Goal: Transaction & Acquisition: Purchase product/service

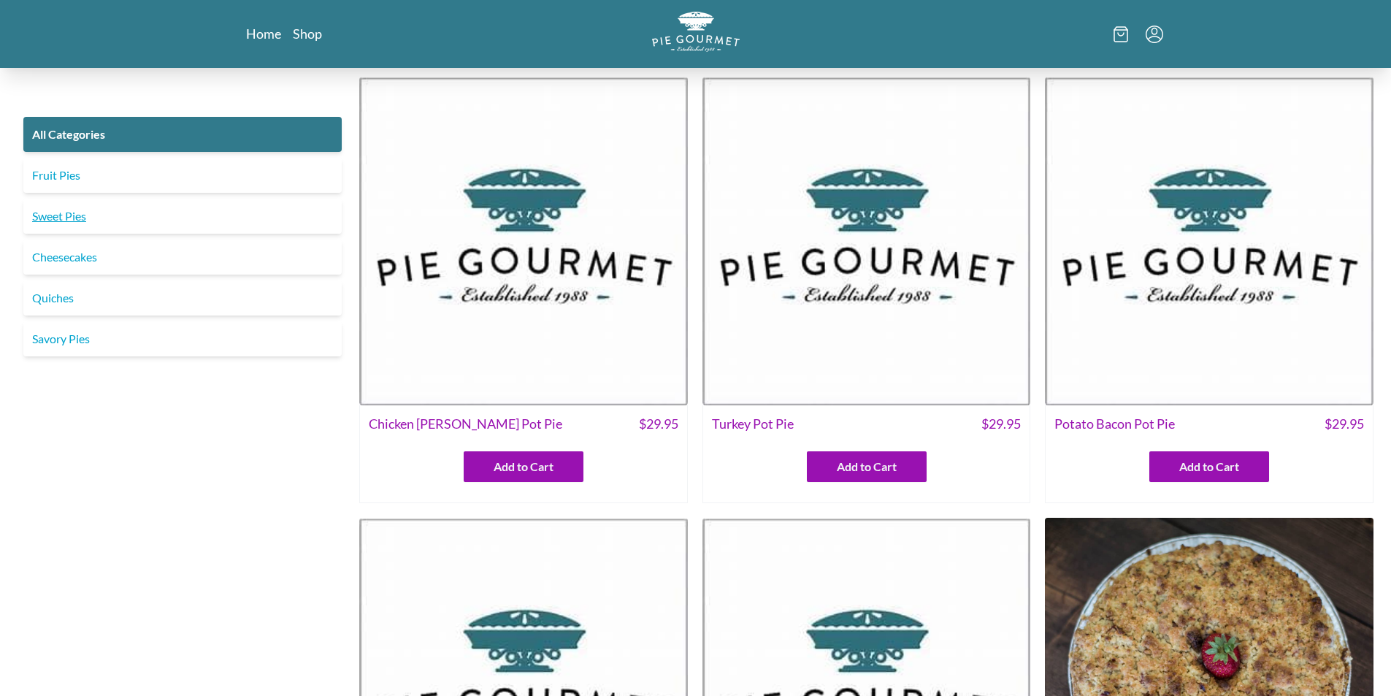
click at [86, 221] on link "Sweet Pies" at bounding box center [182, 216] width 318 height 35
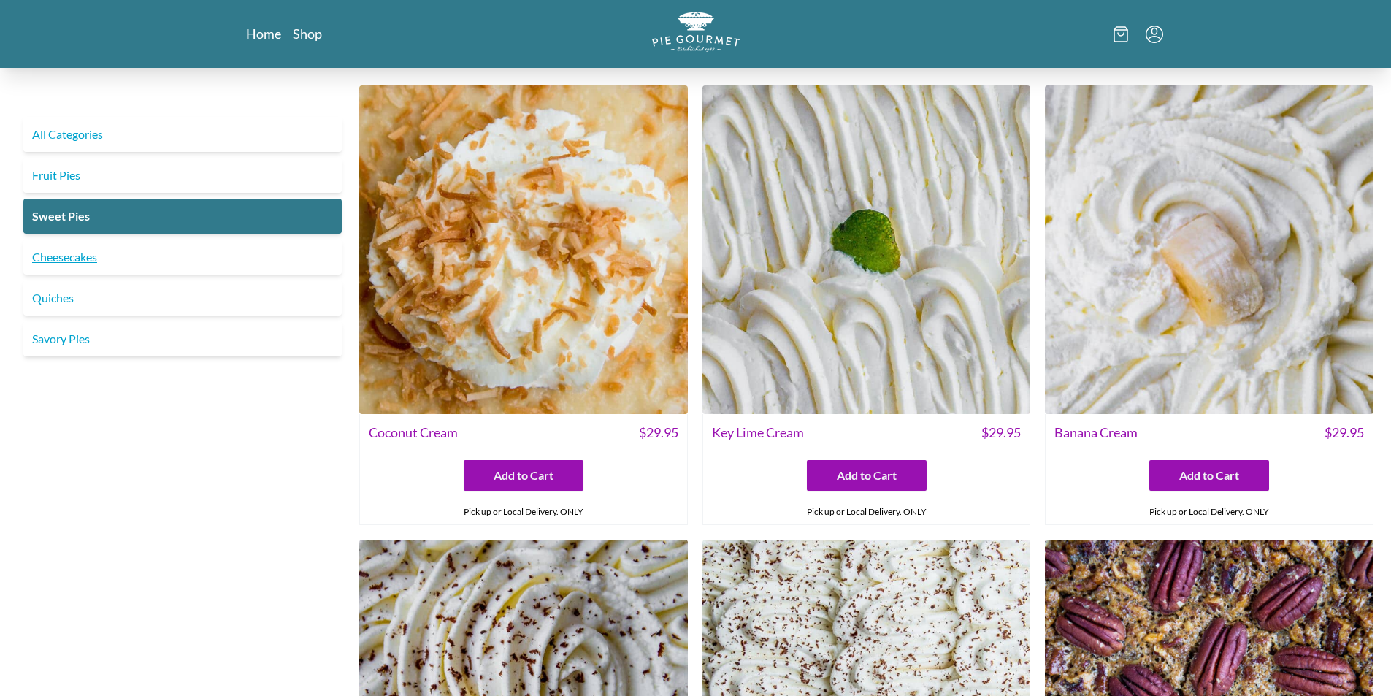
click at [88, 259] on link "Cheesecakes" at bounding box center [182, 257] width 318 height 35
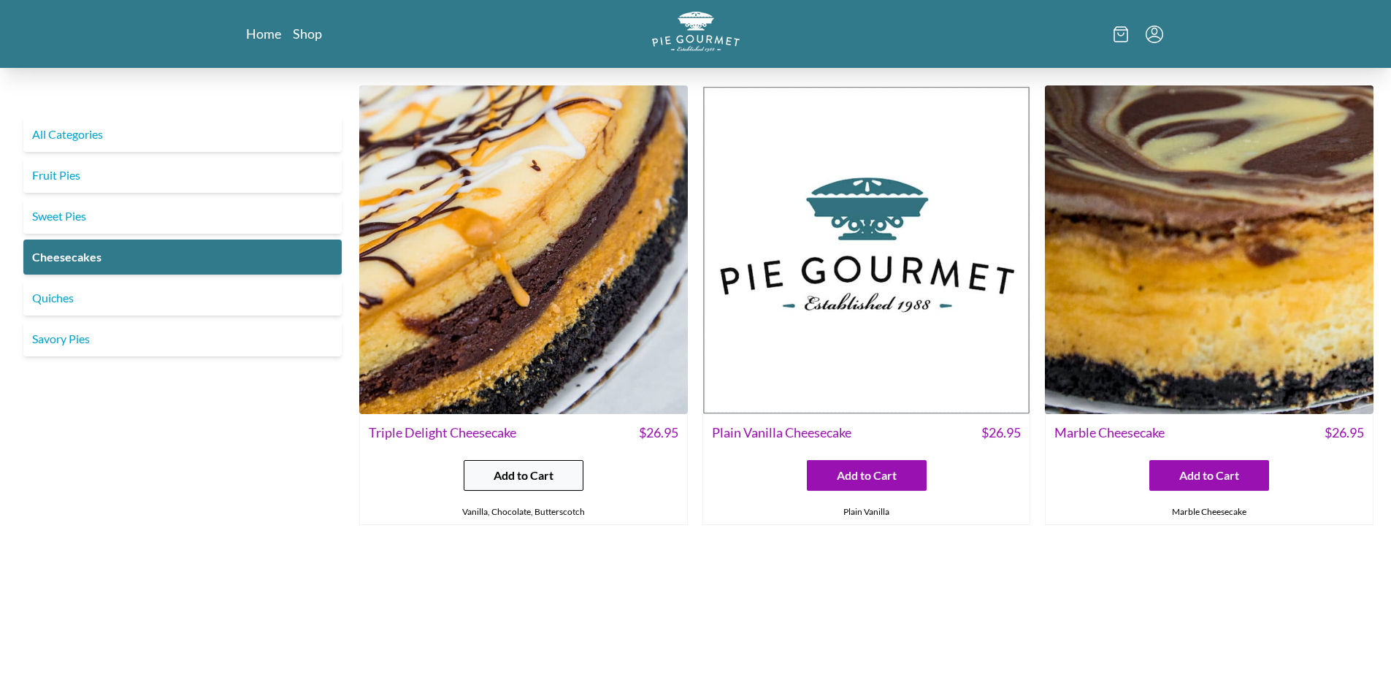
click at [524, 467] on span "Add to Cart" at bounding box center [524, 476] width 60 height 18
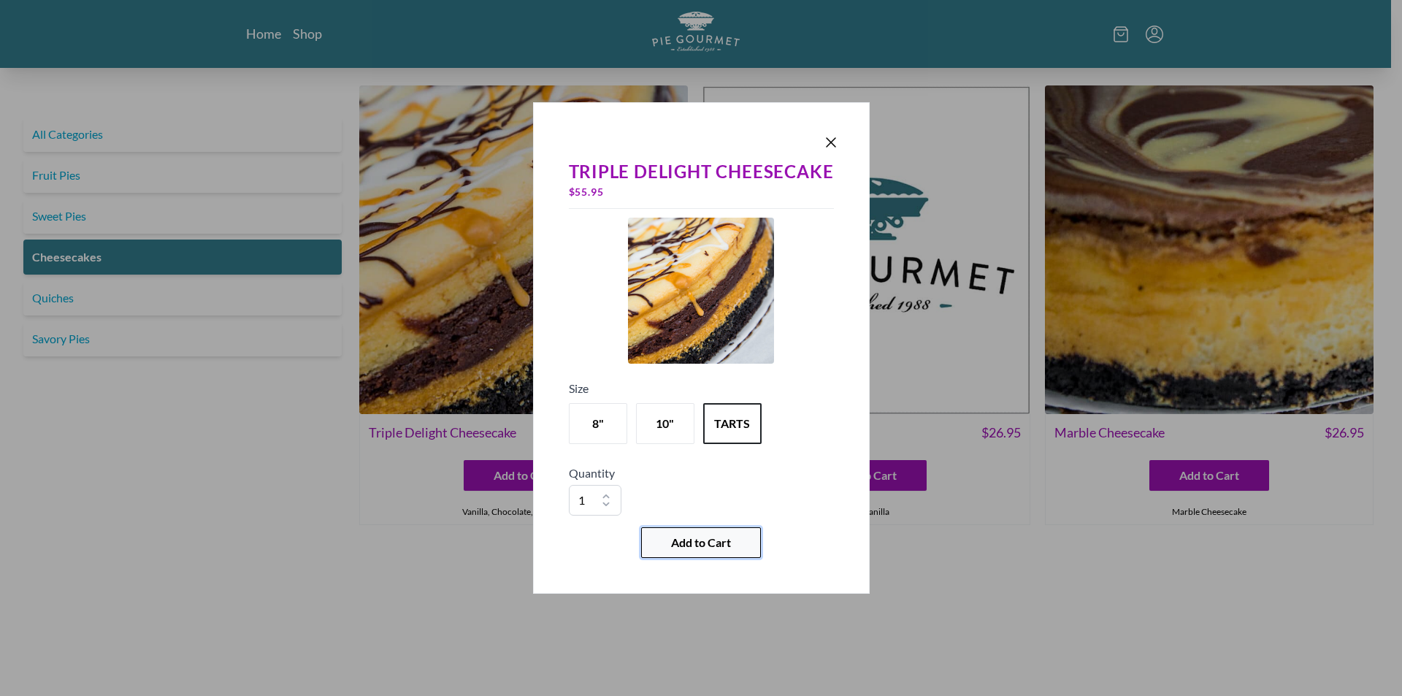
click at [699, 541] on span "Add to Cart" at bounding box center [701, 543] width 60 height 18
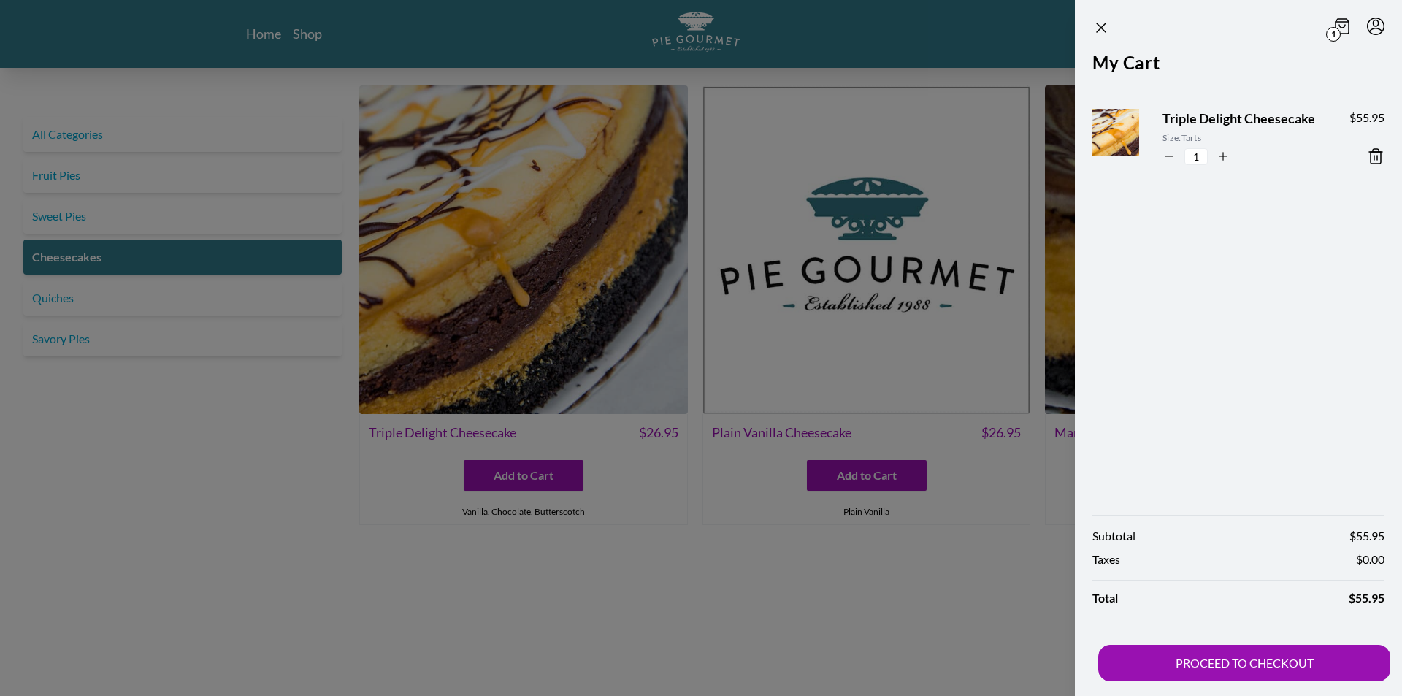
click at [643, 606] on div at bounding box center [701, 348] width 1402 height 696
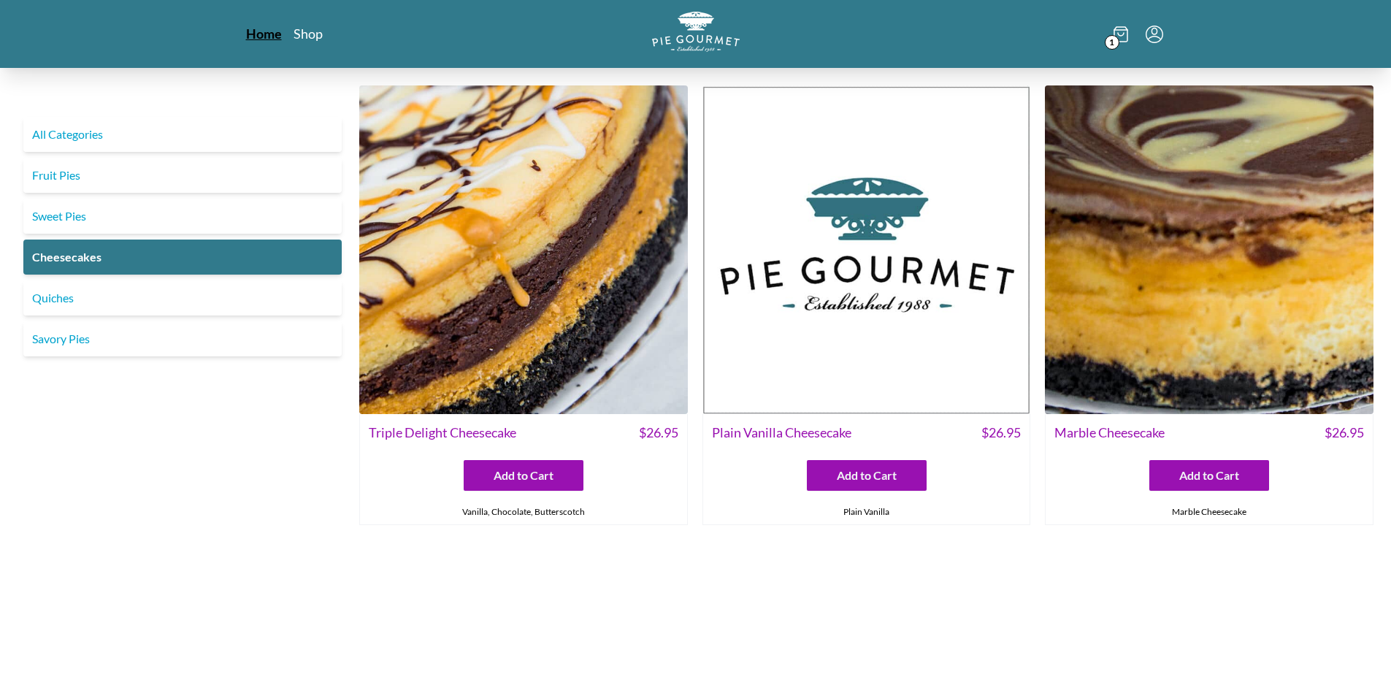
click at [270, 32] on link "Home" at bounding box center [264, 34] width 36 height 18
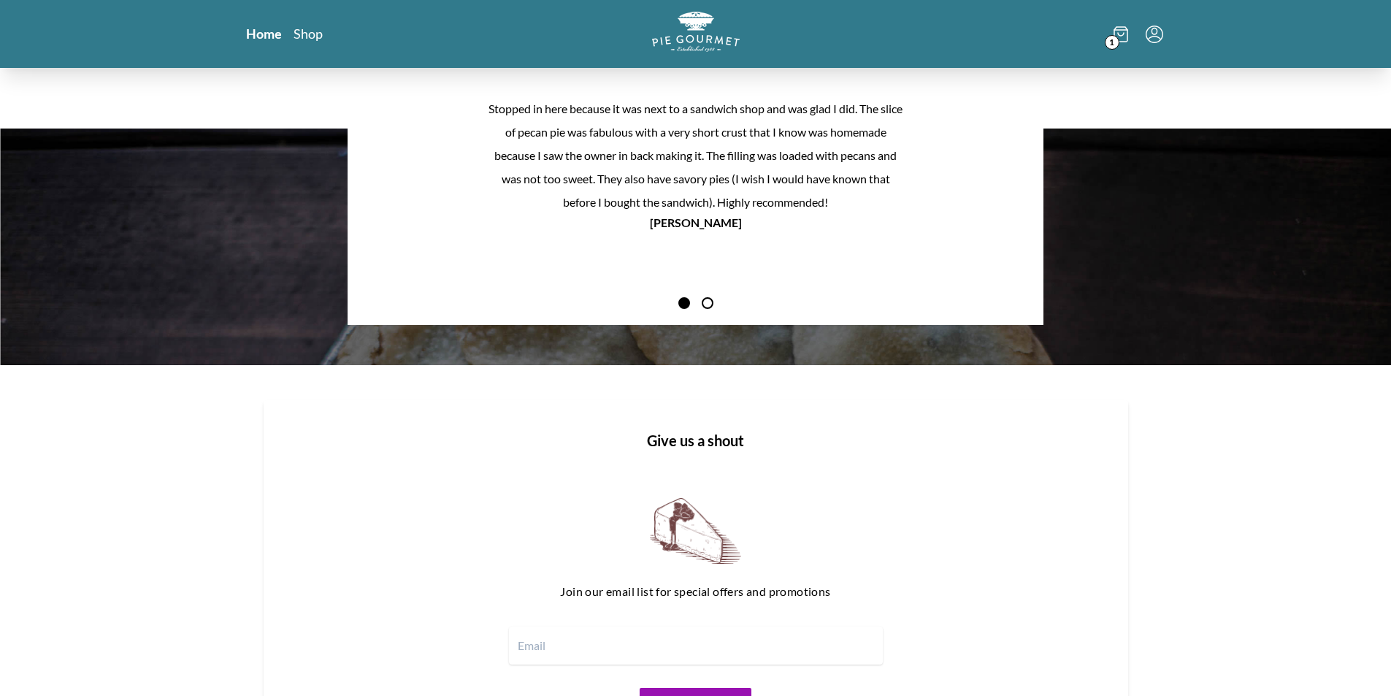
scroll to position [1755, 0]
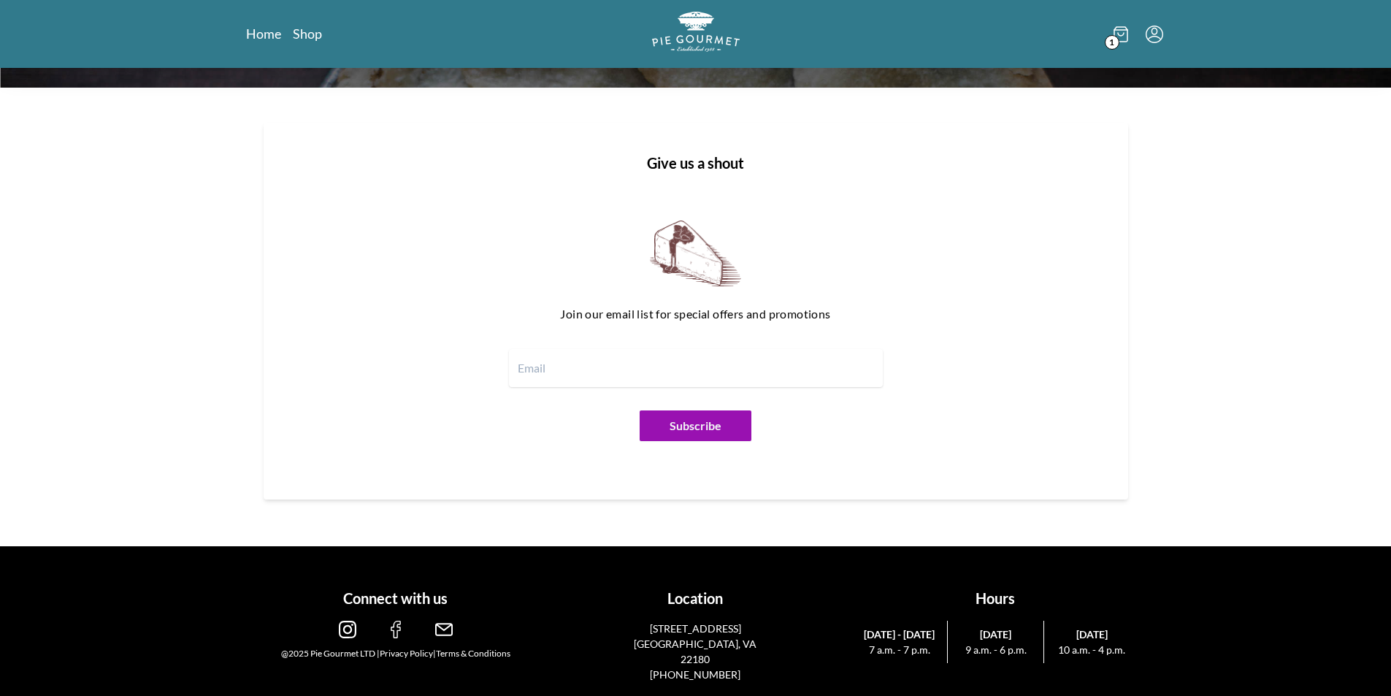
click at [1122, 37] on icon at bounding box center [1121, 34] width 15 height 16
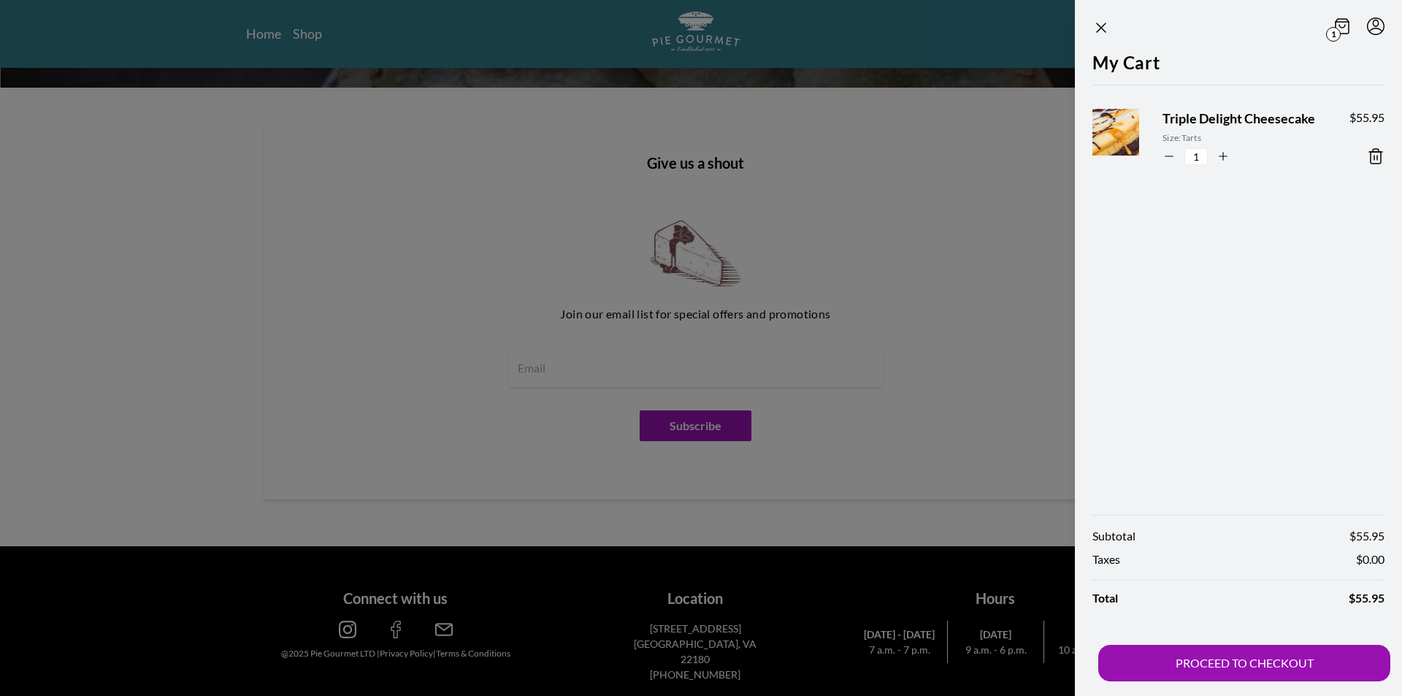
drag, startPoint x: 513, startPoint y: 5, endPoint x: 409, endPoint y: 28, distance: 106.1
click at [512, 5] on div at bounding box center [701, 348] width 1402 height 696
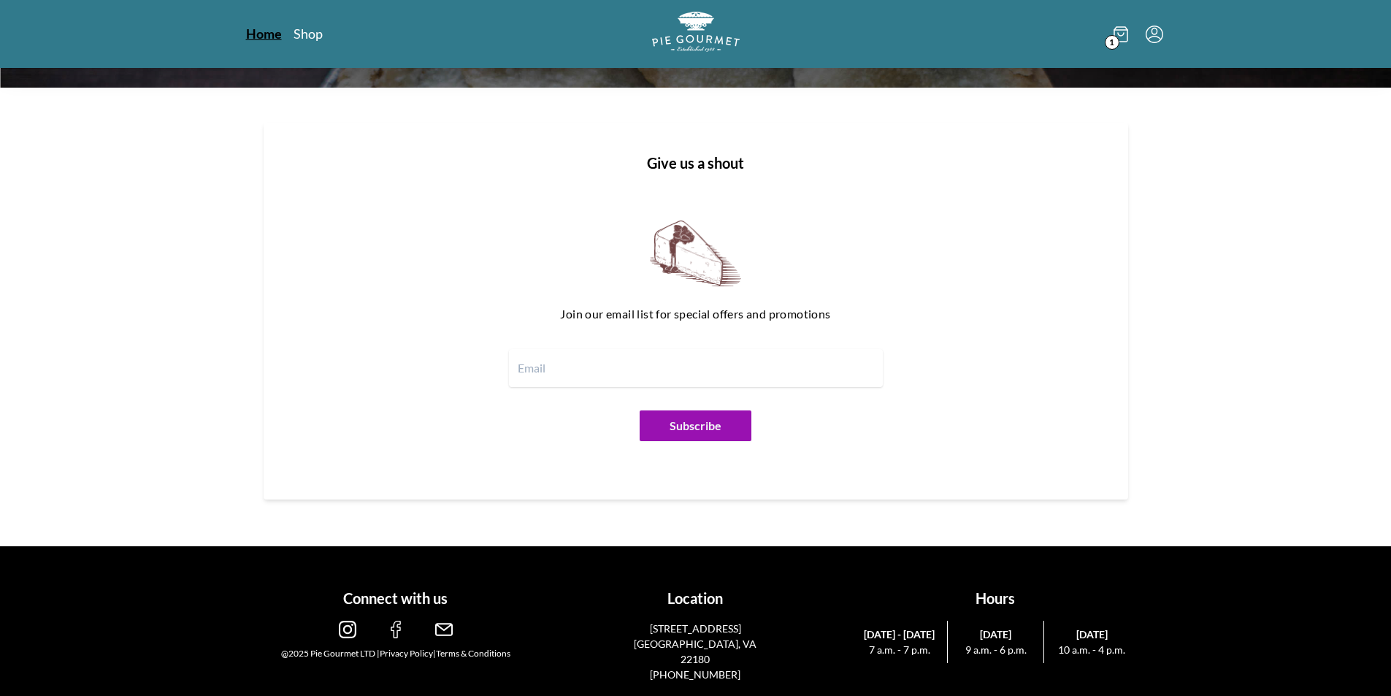
click at [267, 38] on link "Home" at bounding box center [264, 34] width 36 height 18
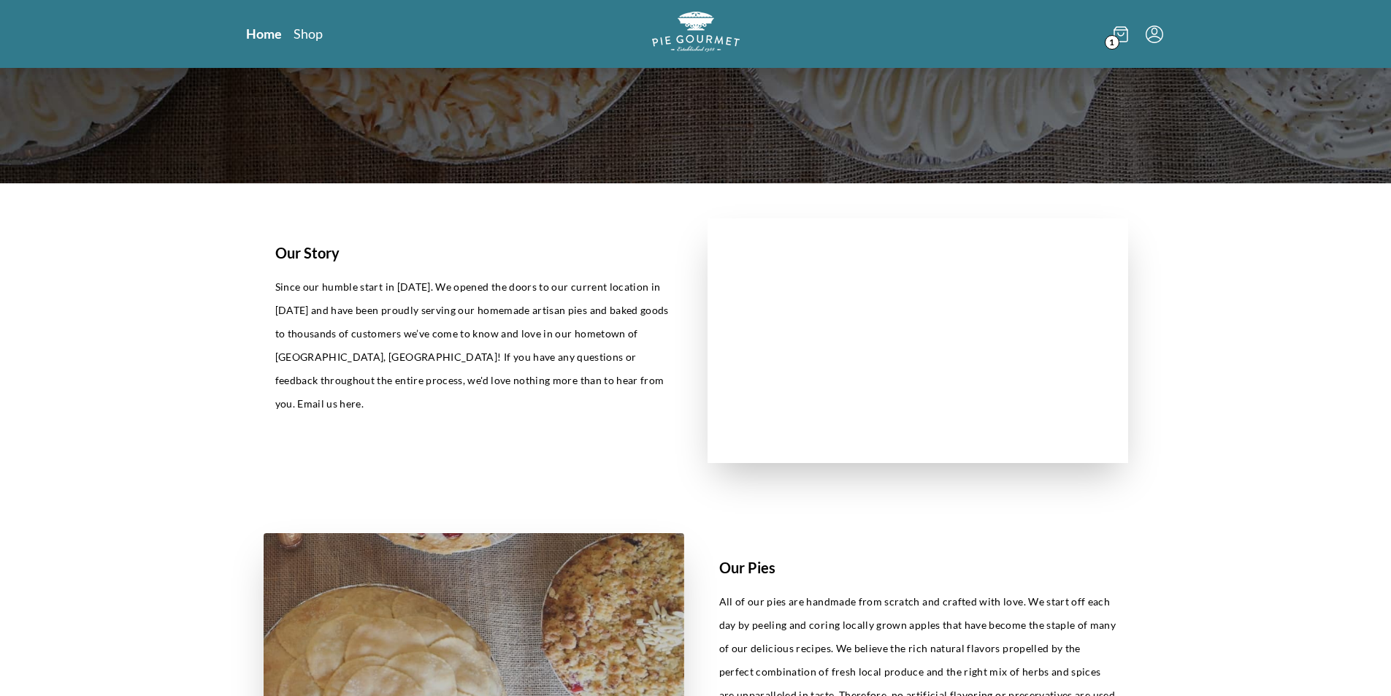
scroll to position [73, 0]
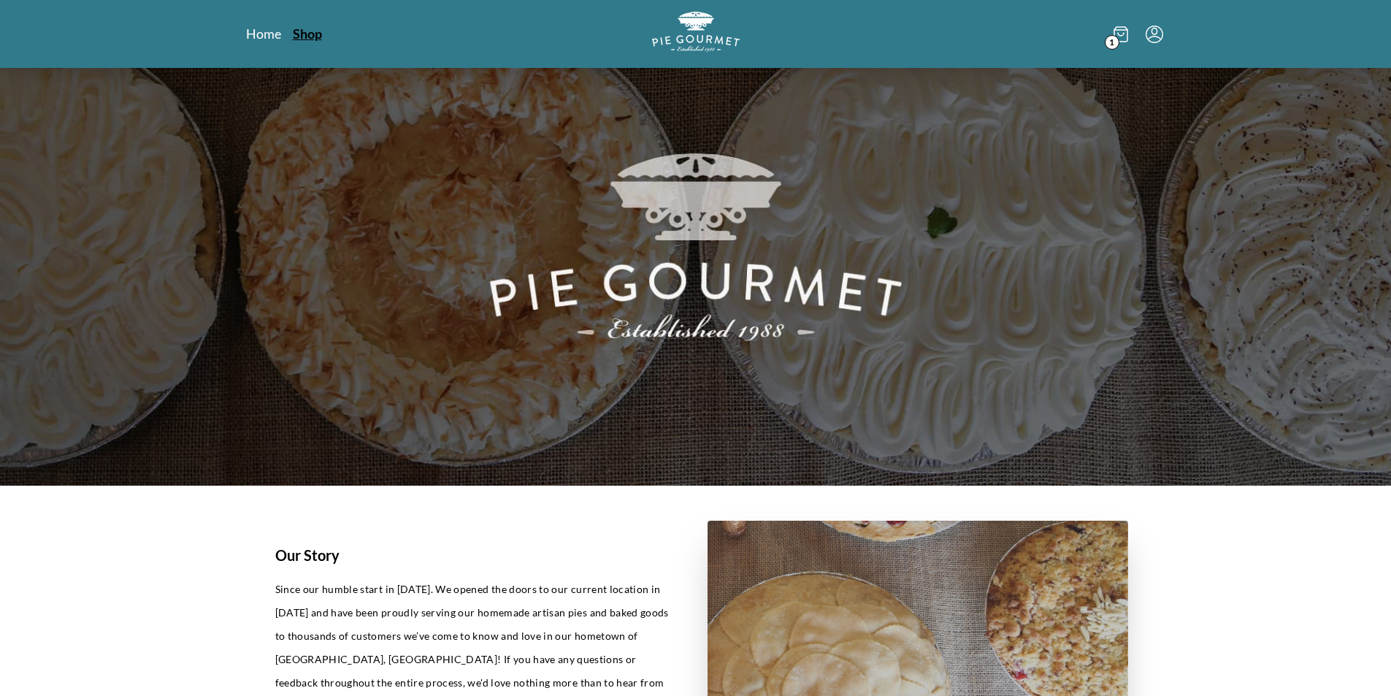
click at [300, 34] on link "Shop" at bounding box center [307, 34] width 29 height 18
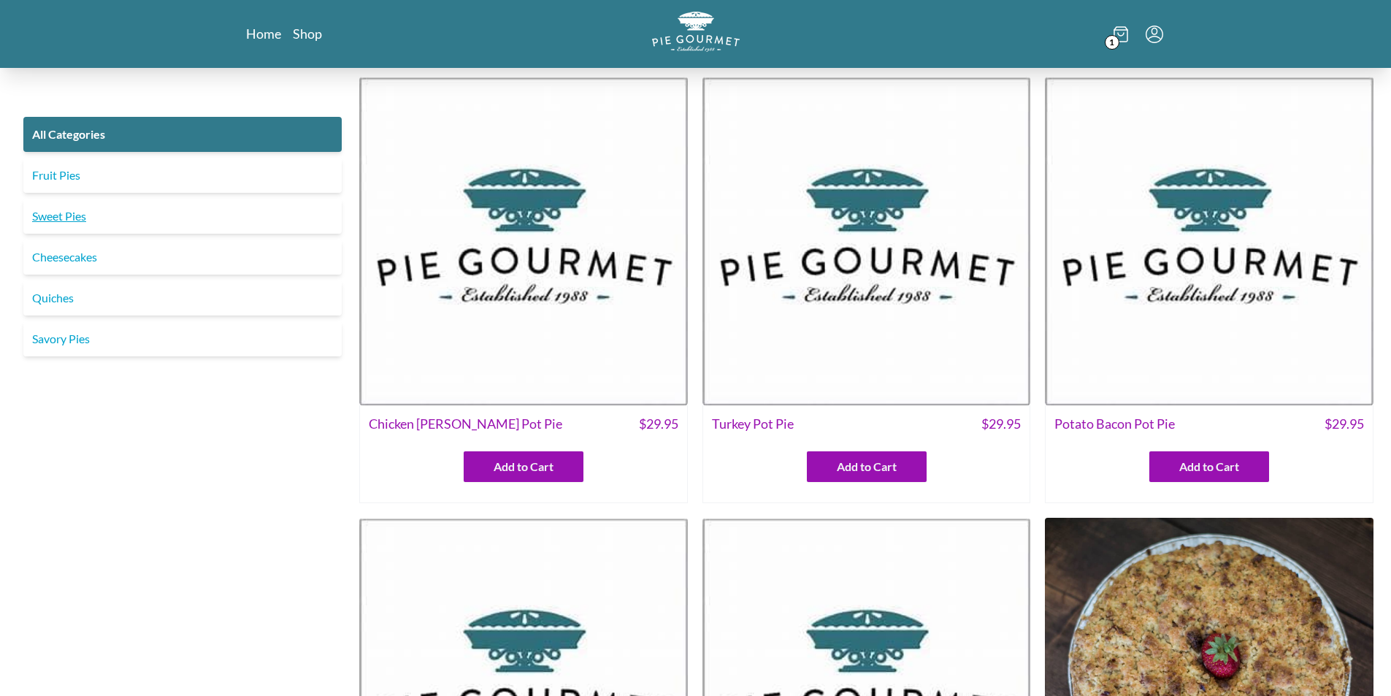
click at [63, 212] on link "Sweet Pies" at bounding box center [182, 216] width 318 height 35
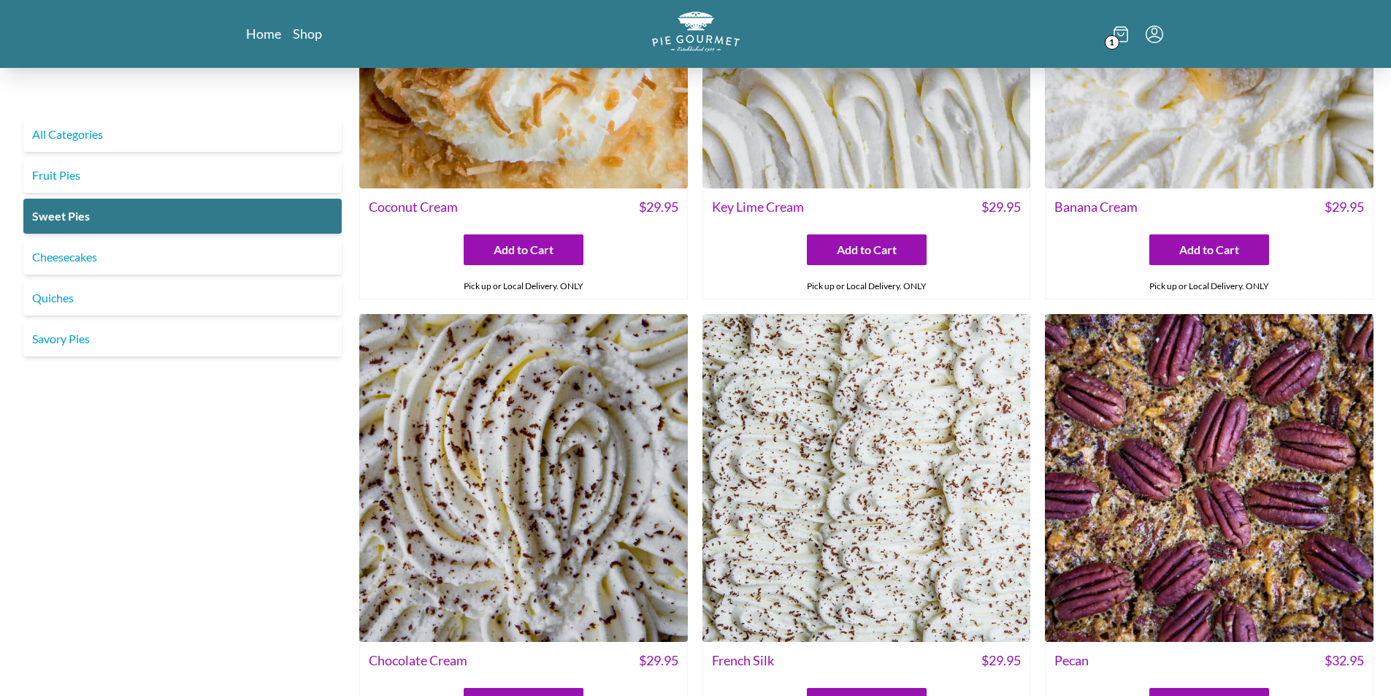
scroll to position [73, 0]
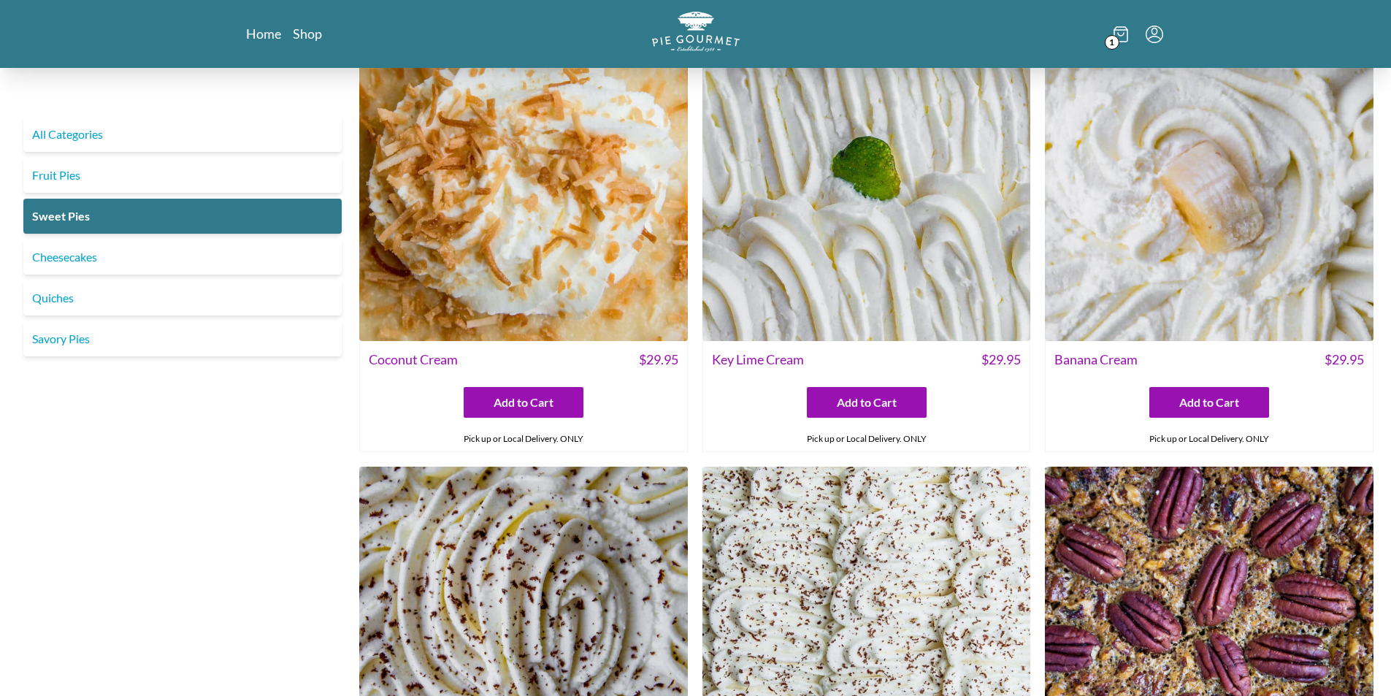
click at [1195, 283] on img at bounding box center [1209, 176] width 329 height 329
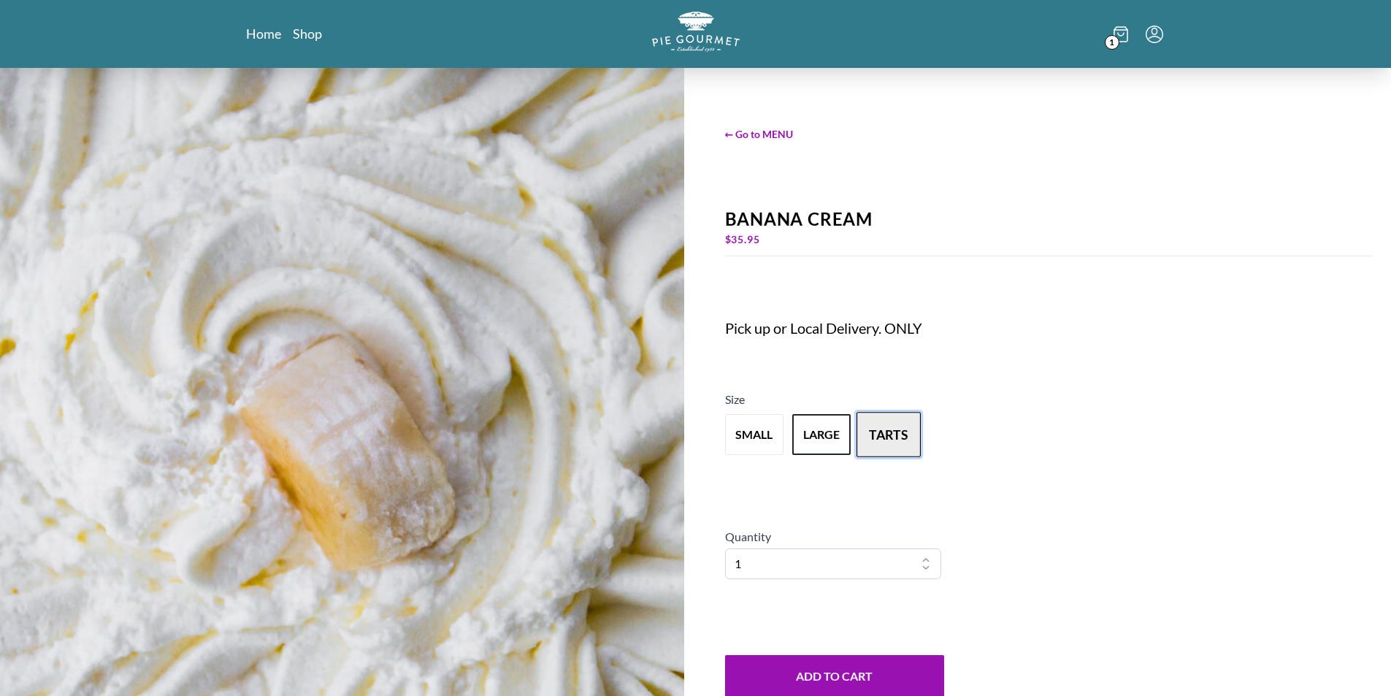
click at [871, 426] on button "tarts" at bounding box center [889, 434] width 64 height 45
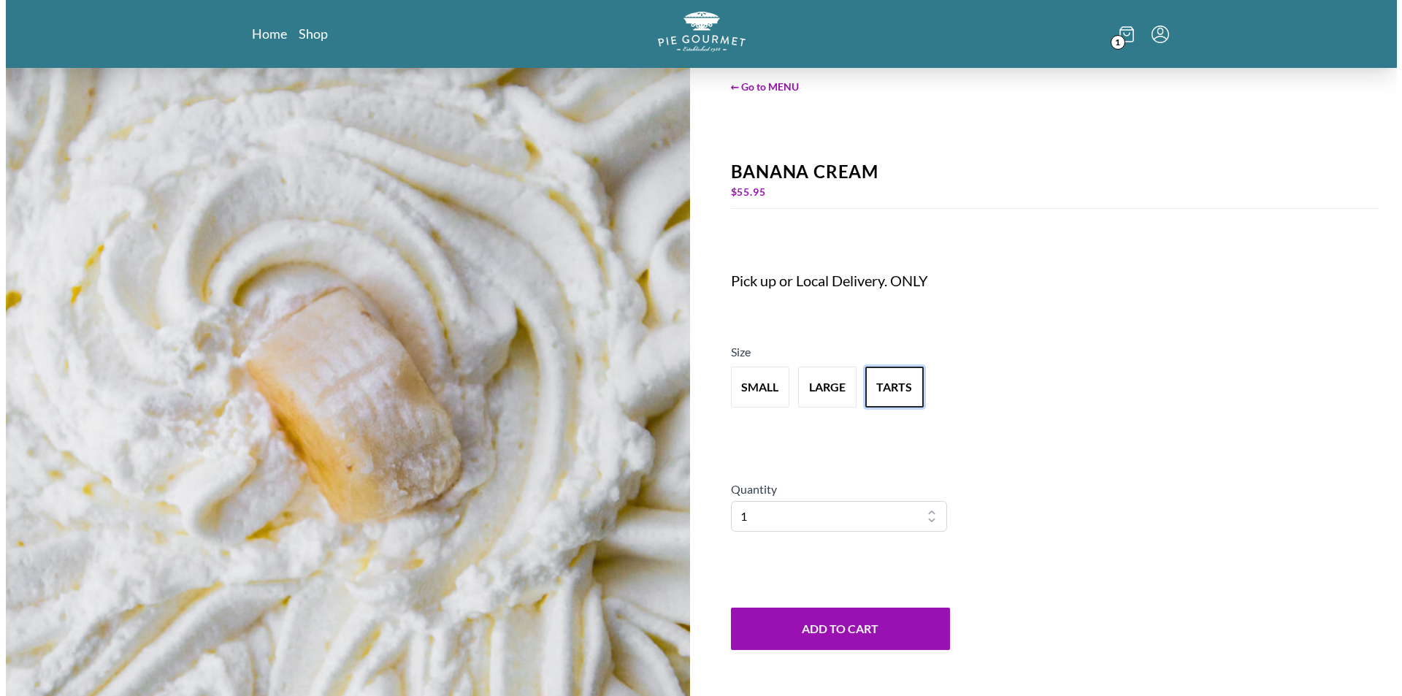
scroll to position [73, 0]
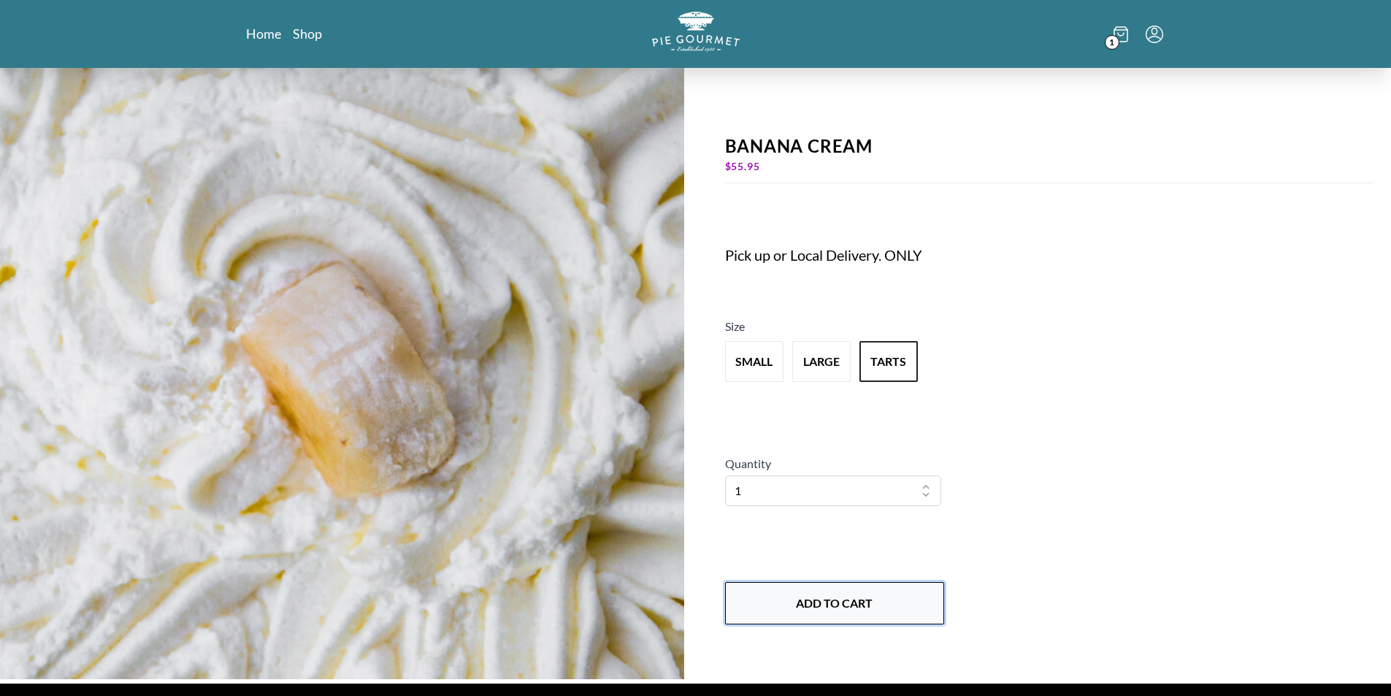
click at [880, 600] on button "Add to Cart" at bounding box center [834, 603] width 219 height 42
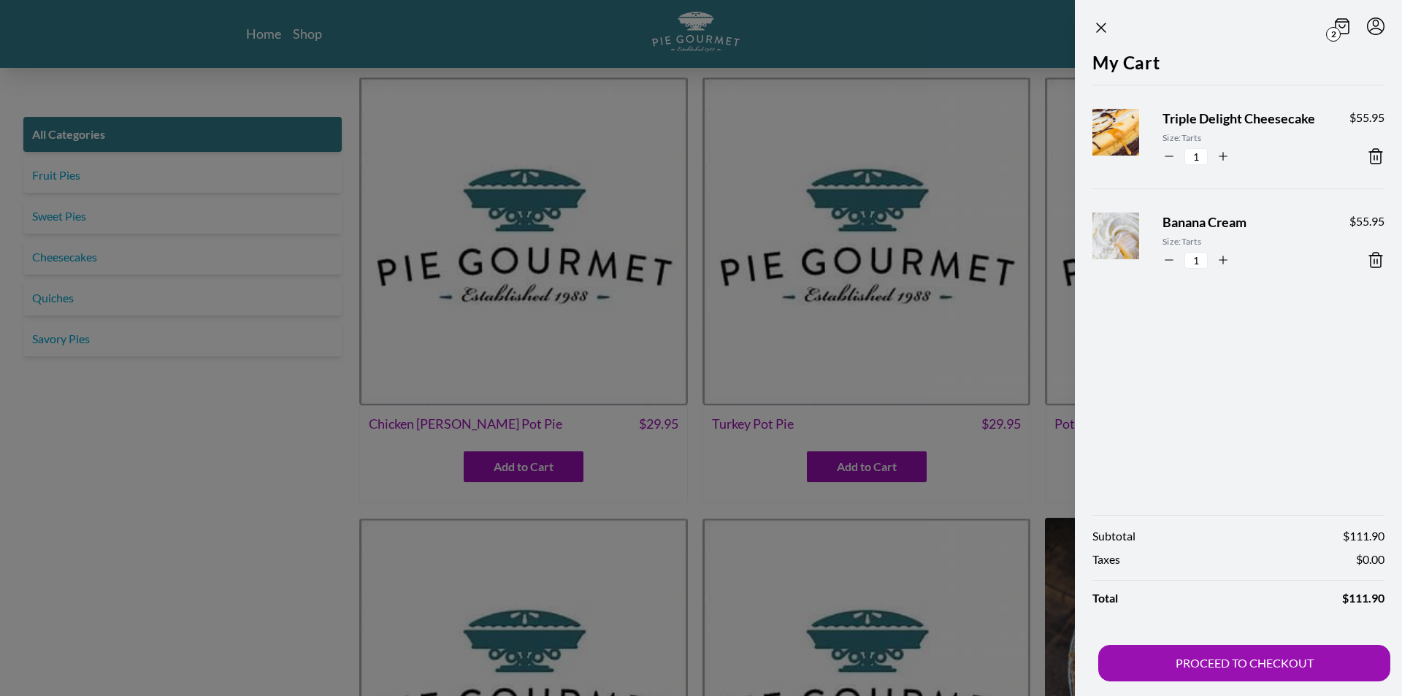
click at [110, 211] on div at bounding box center [701, 348] width 1402 height 696
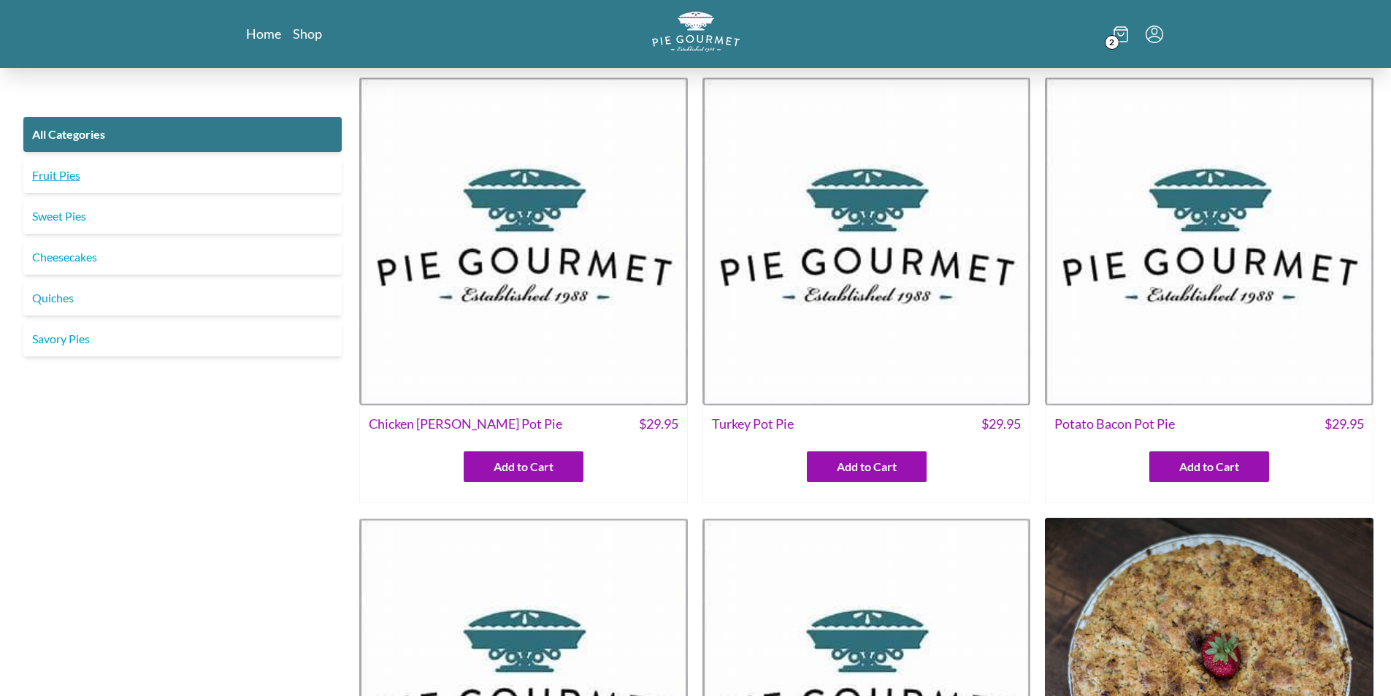
click at [72, 178] on link "Fruit Pies" at bounding box center [182, 175] width 318 height 35
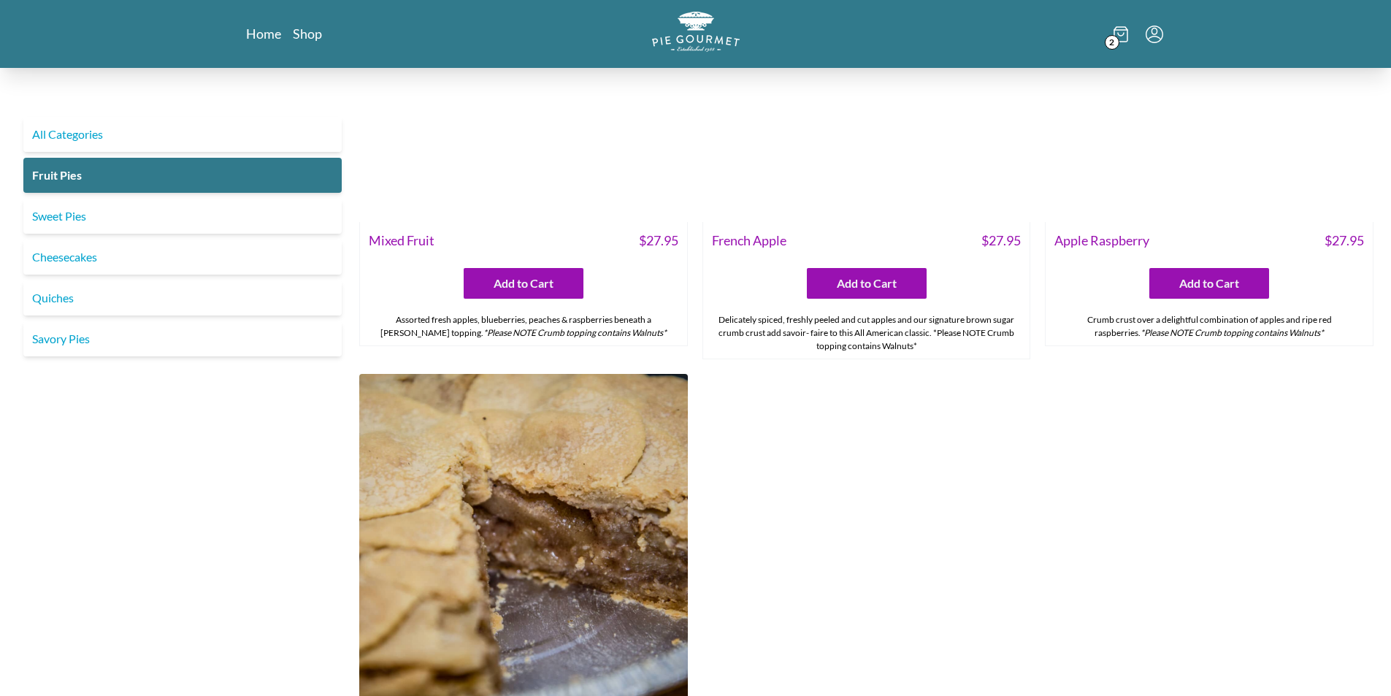
scroll to position [1593, 0]
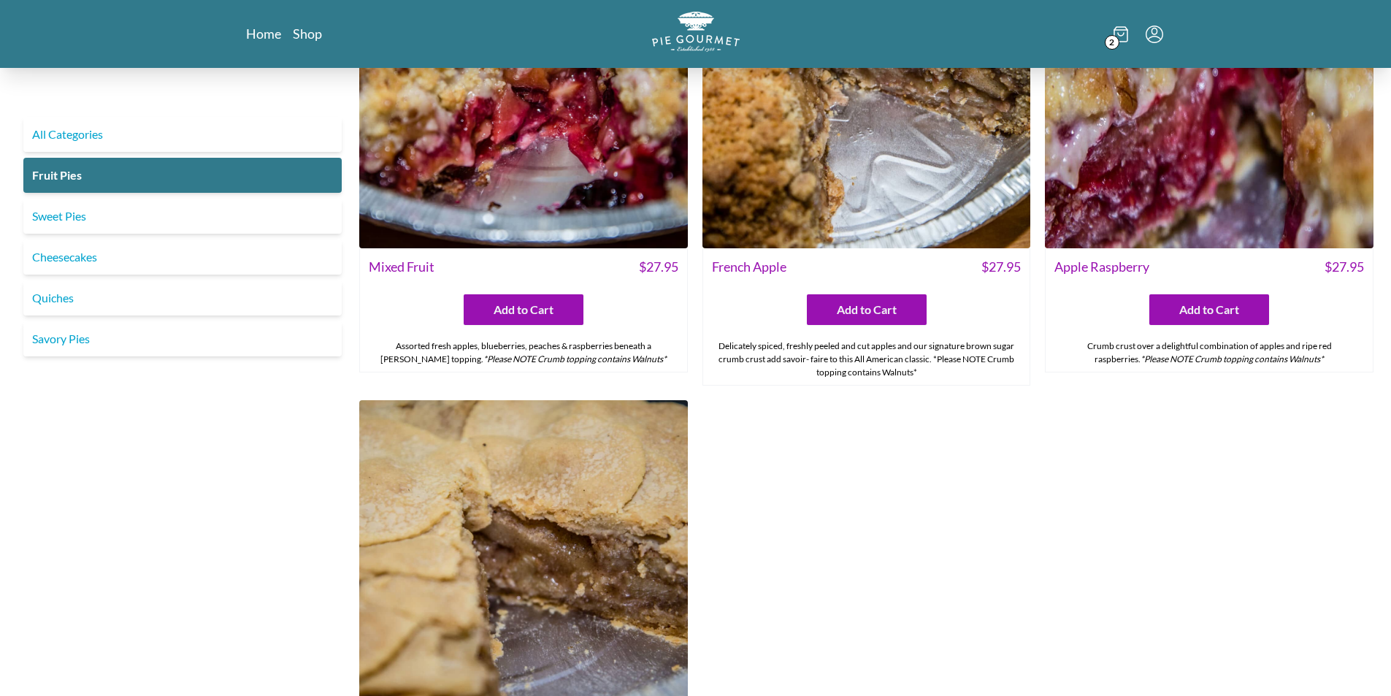
click at [515, 448] on img at bounding box center [523, 564] width 329 height 329
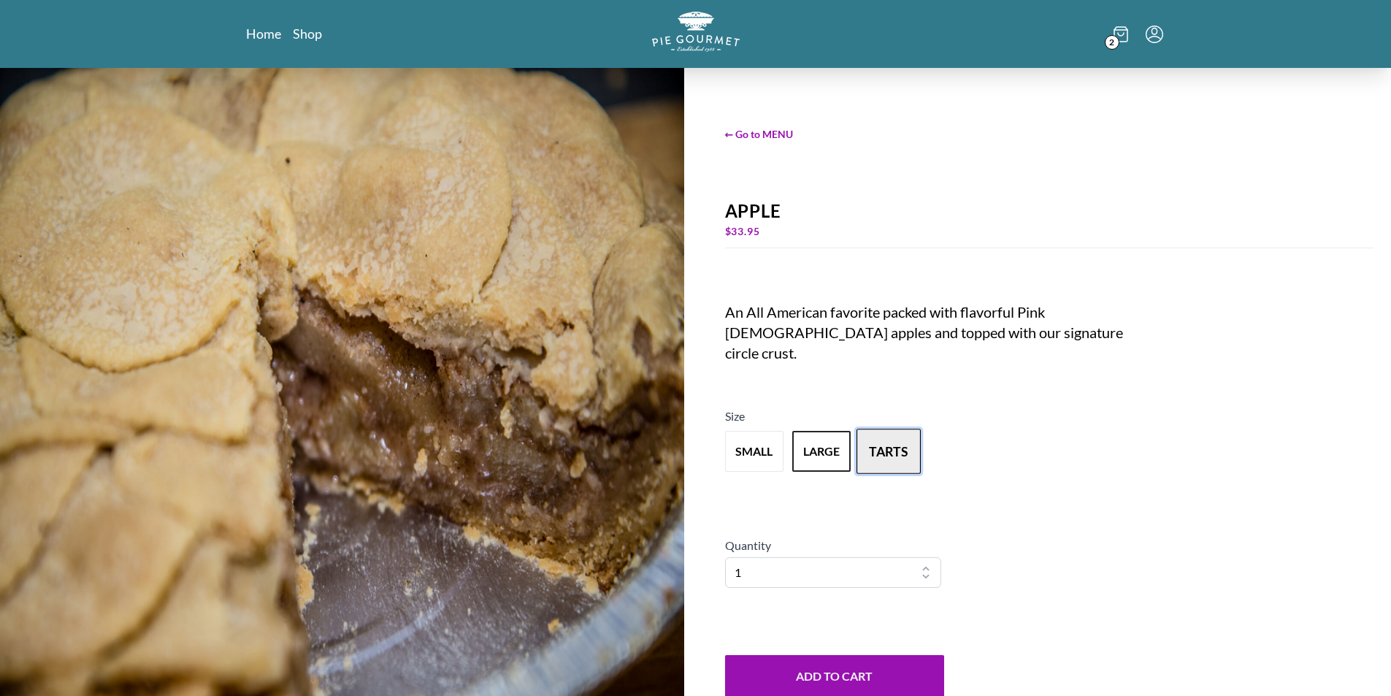
click at [881, 444] on button "tarts" at bounding box center [889, 451] width 64 height 45
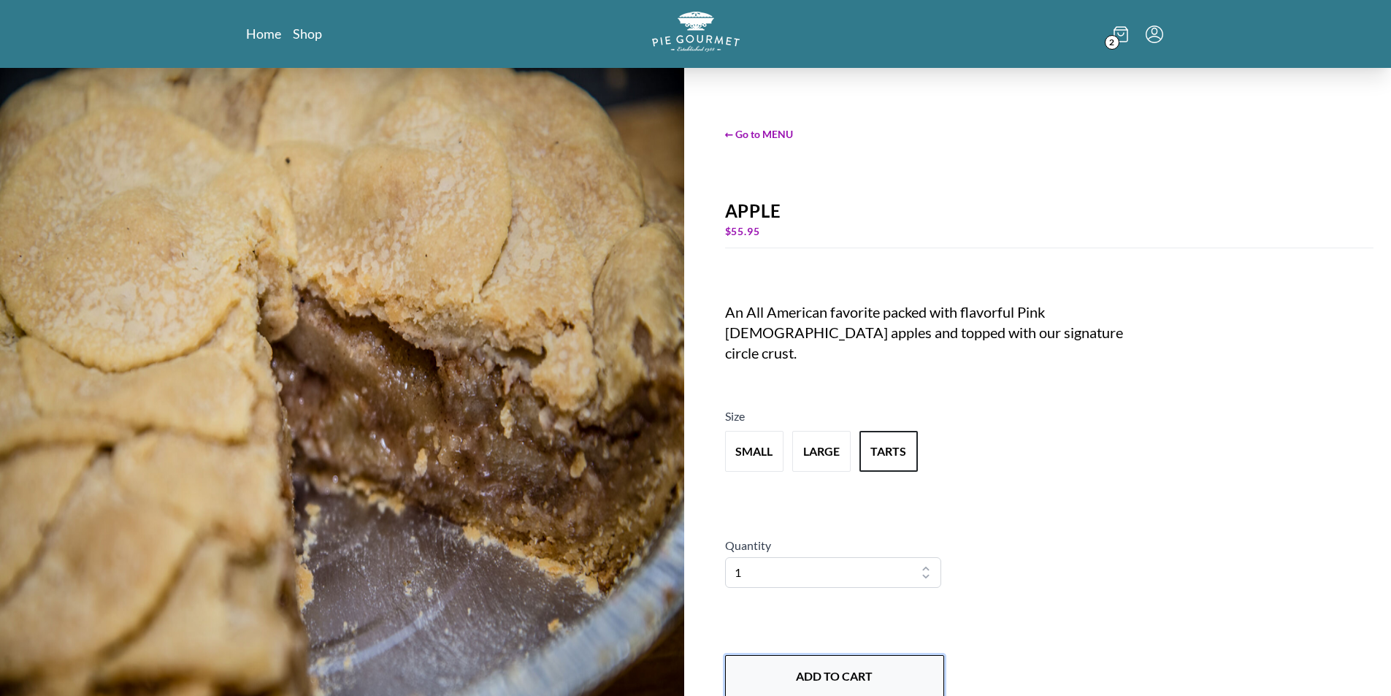
click at [883, 662] on button "Add to Cart" at bounding box center [834, 676] width 219 height 42
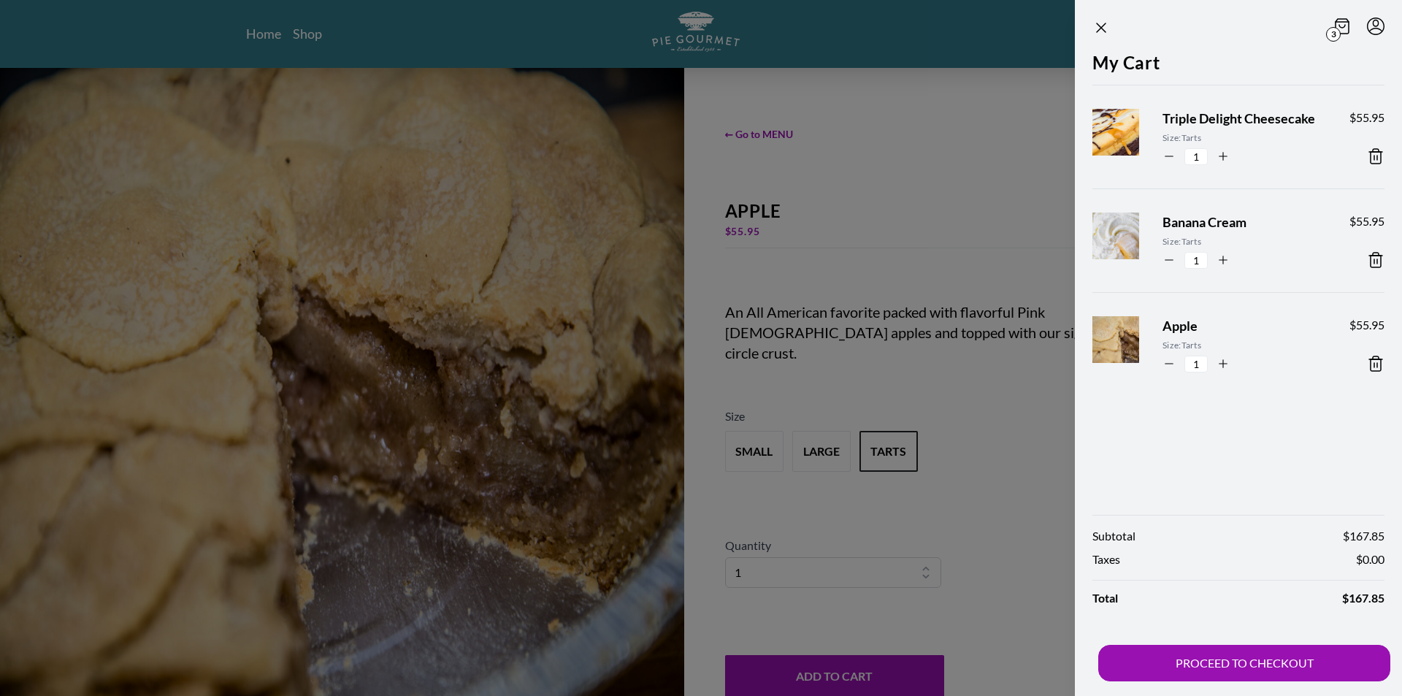
click at [1374, 259] on icon at bounding box center [1376, 260] width 18 height 18
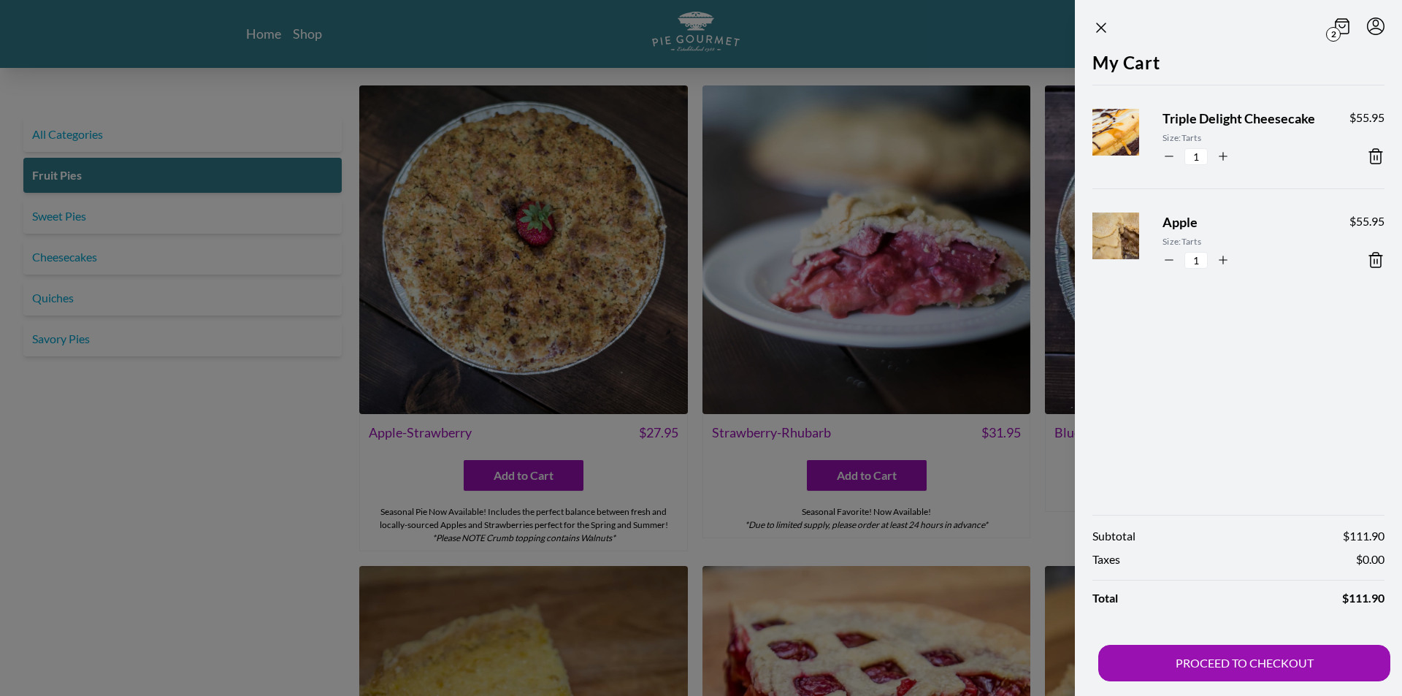
click at [253, 662] on div at bounding box center [701, 348] width 1402 height 696
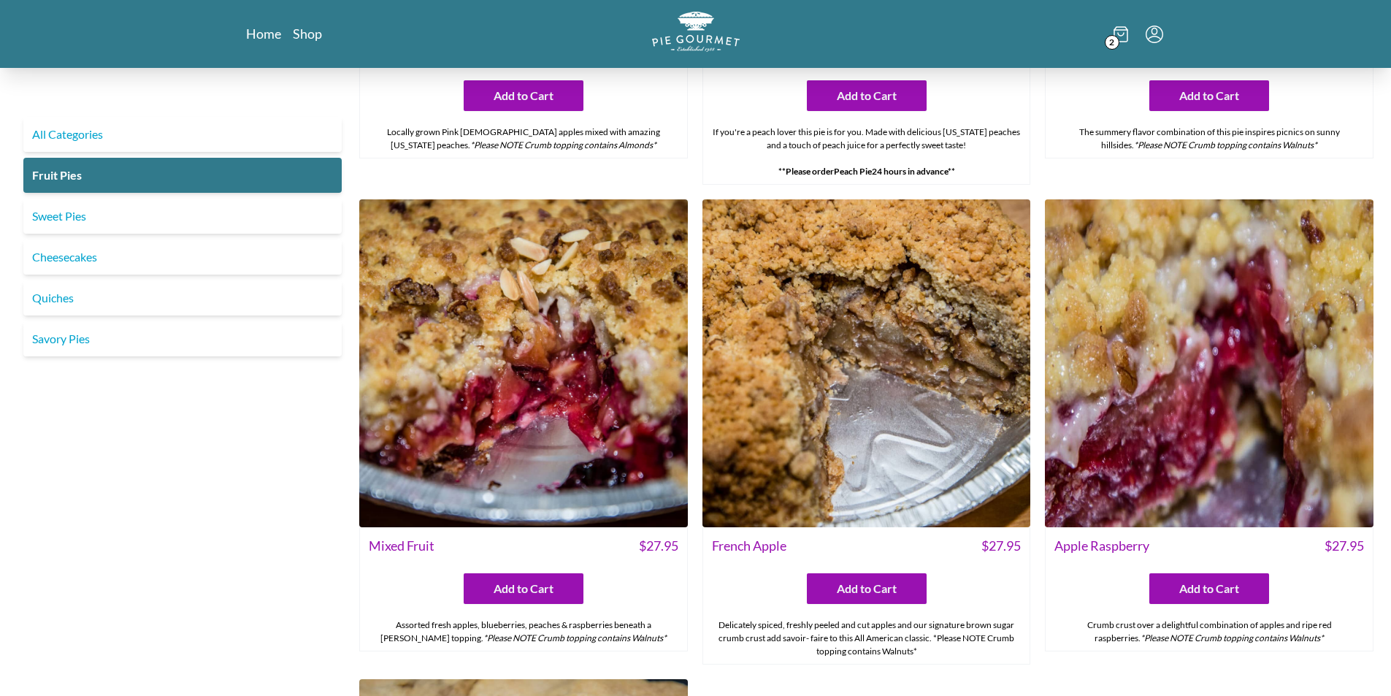
scroll to position [1241, 0]
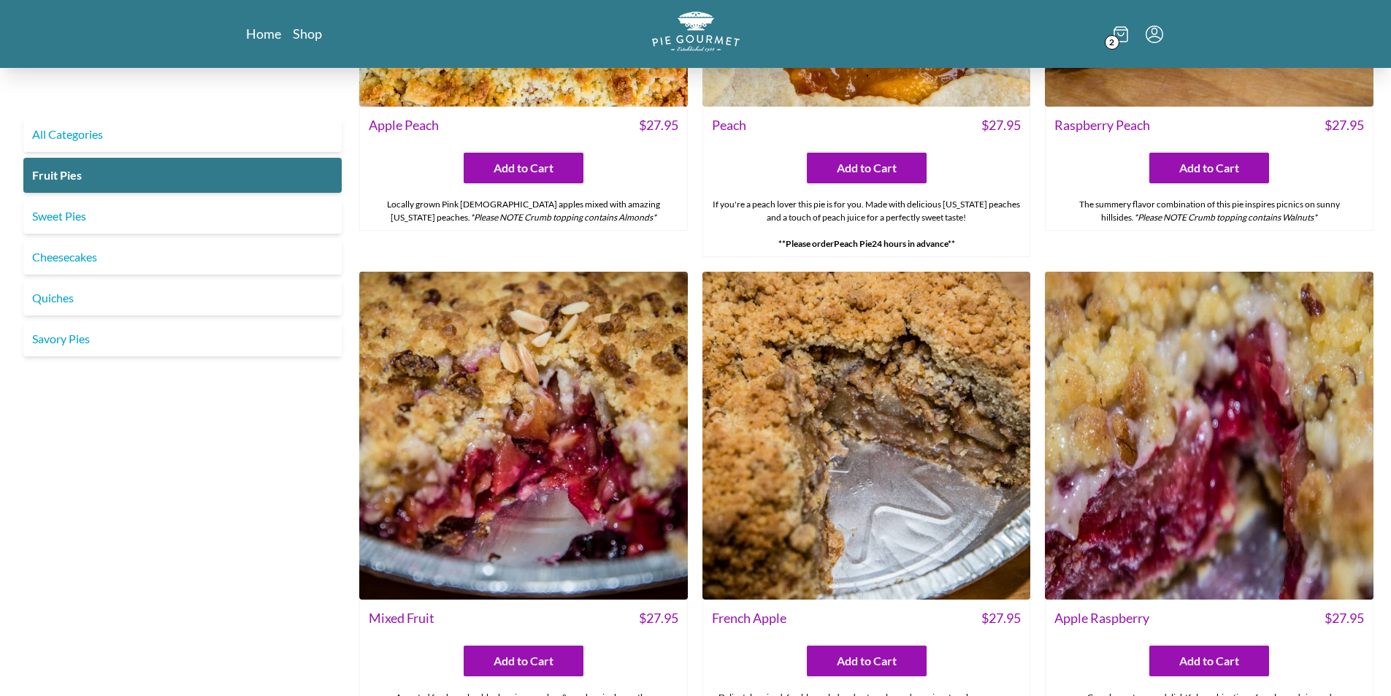
click at [881, 421] on img at bounding box center [866, 436] width 329 height 329
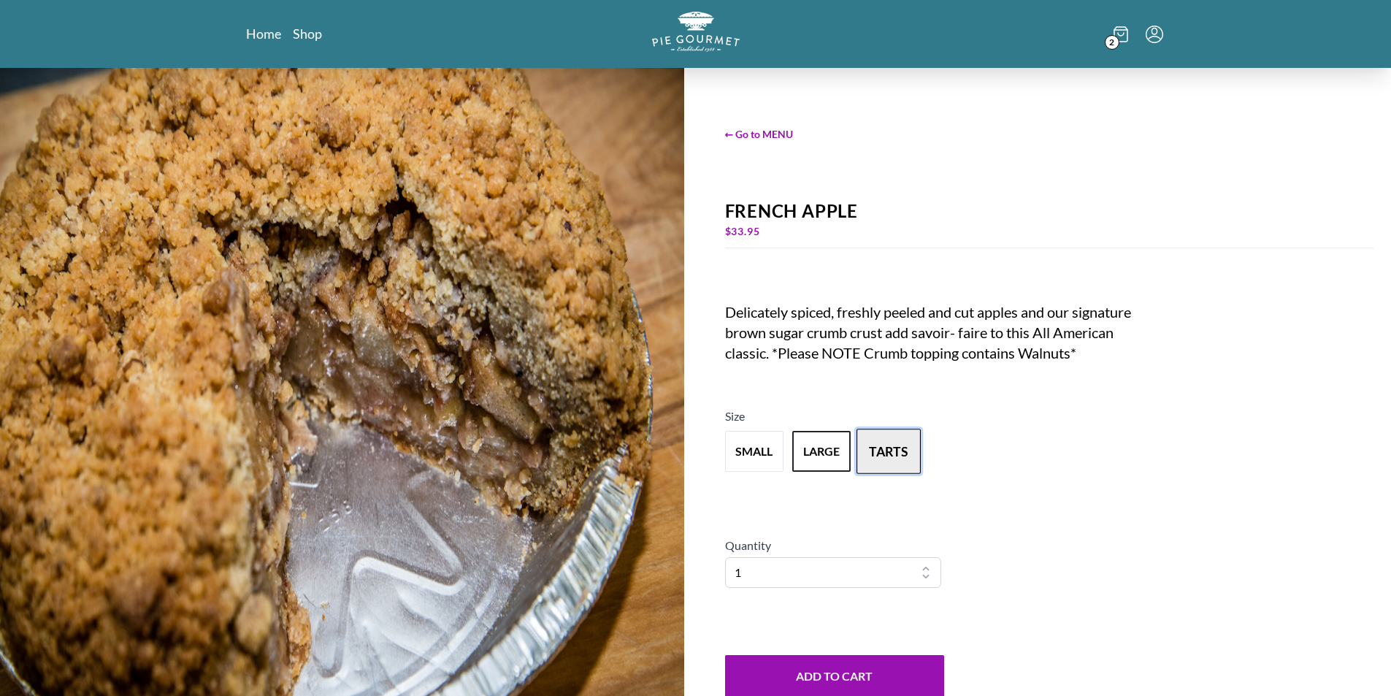
click at [873, 456] on button "tarts" at bounding box center [889, 451] width 64 height 45
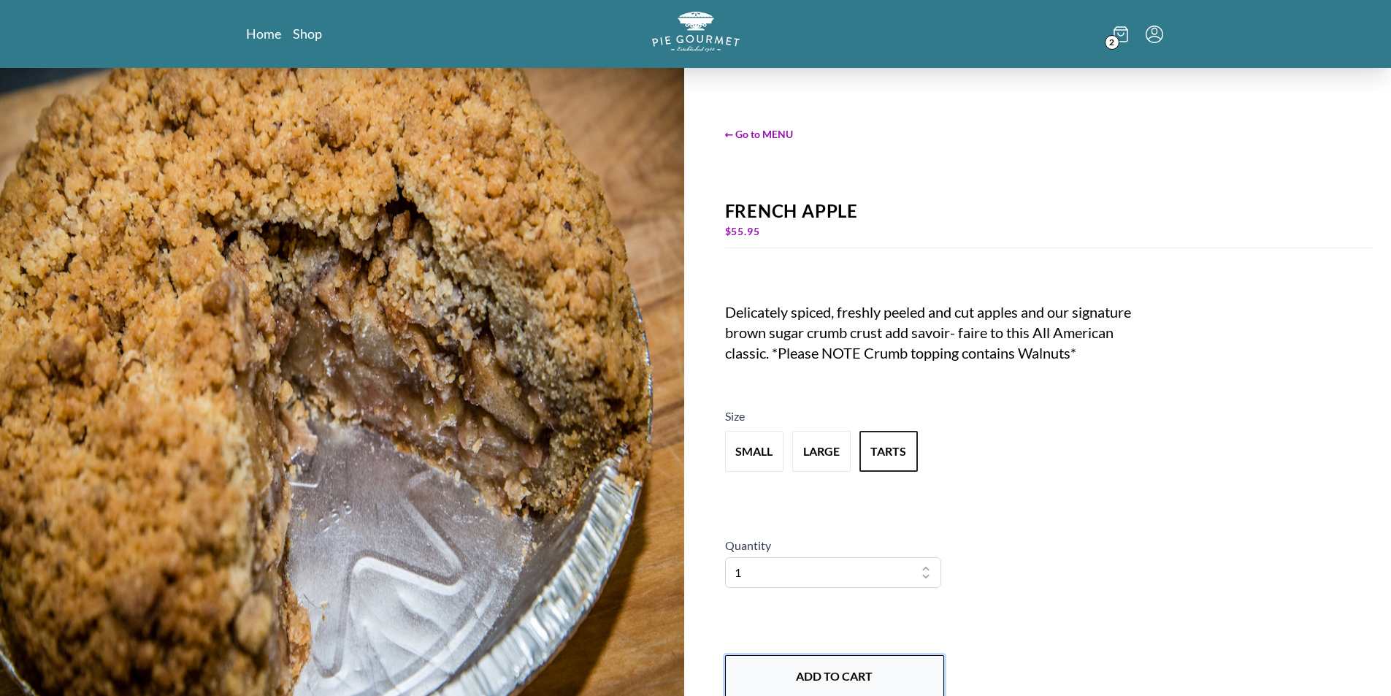
click at [873, 677] on button "Add to Cart" at bounding box center [834, 676] width 219 height 42
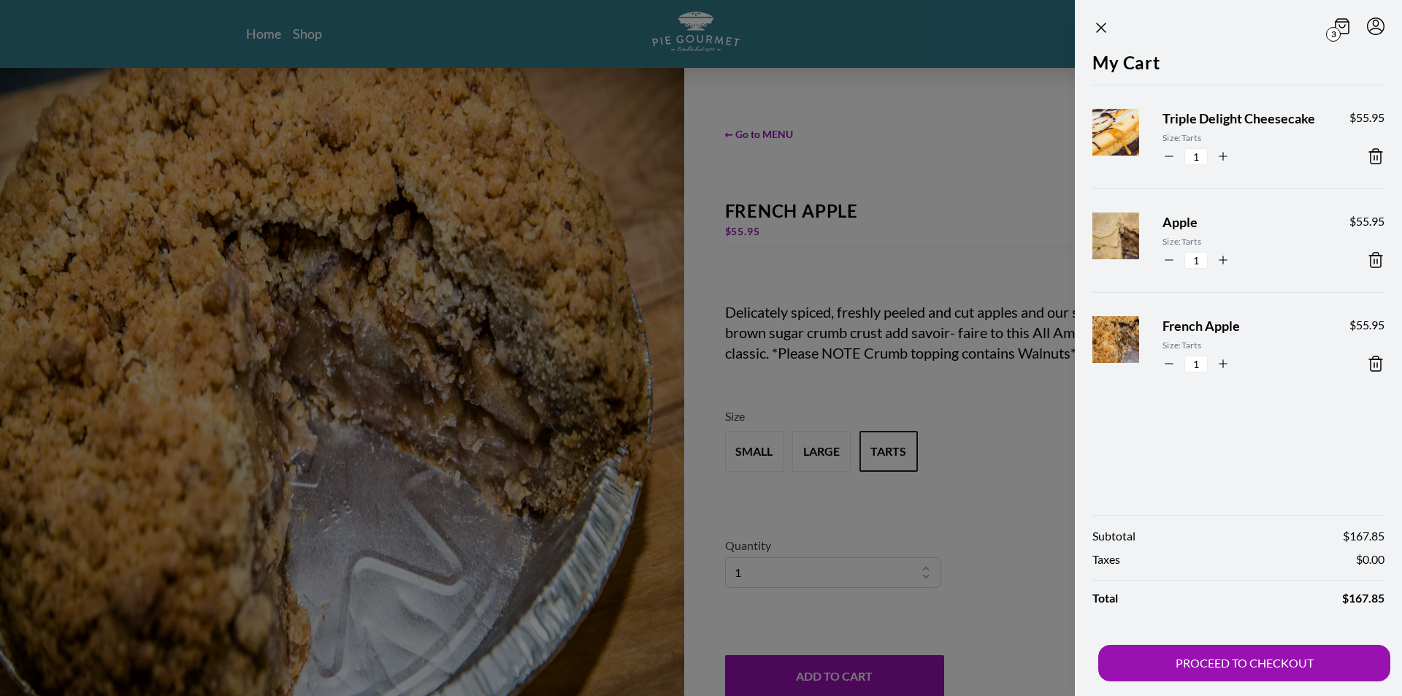
click at [305, 46] on div at bounding box center [701, 348] width 1402 height 696
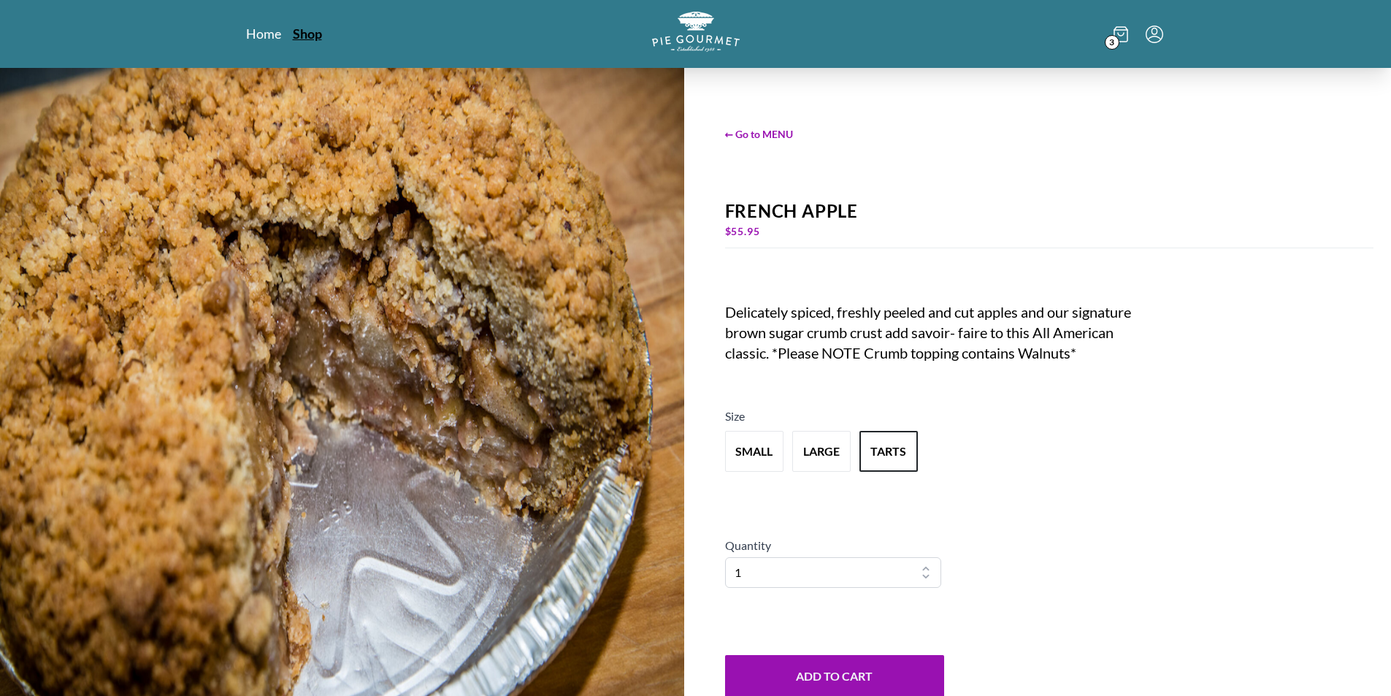
click at [316, 37] on link "Shop" at bounding box center [307, 34] width 29 height 18
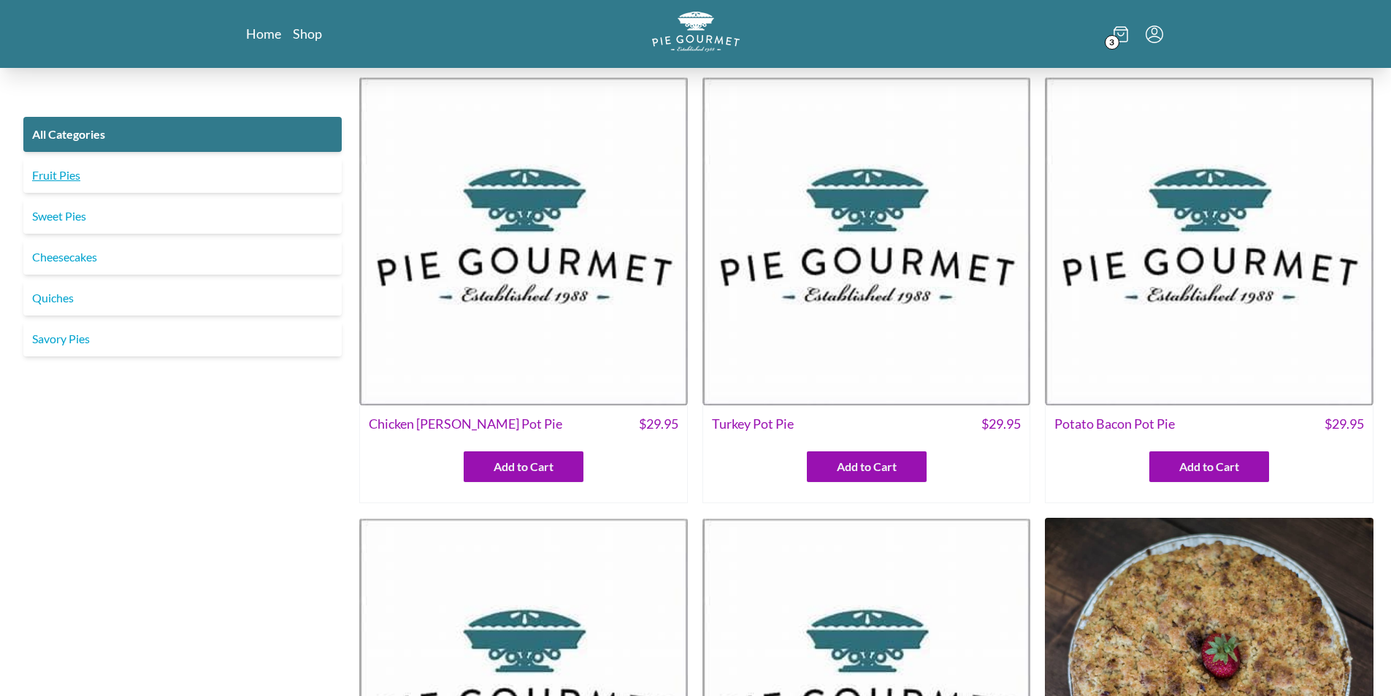
click at [62, 171] on link "Fruit Pies" at bounding box center [182, 175] width 318 height 35
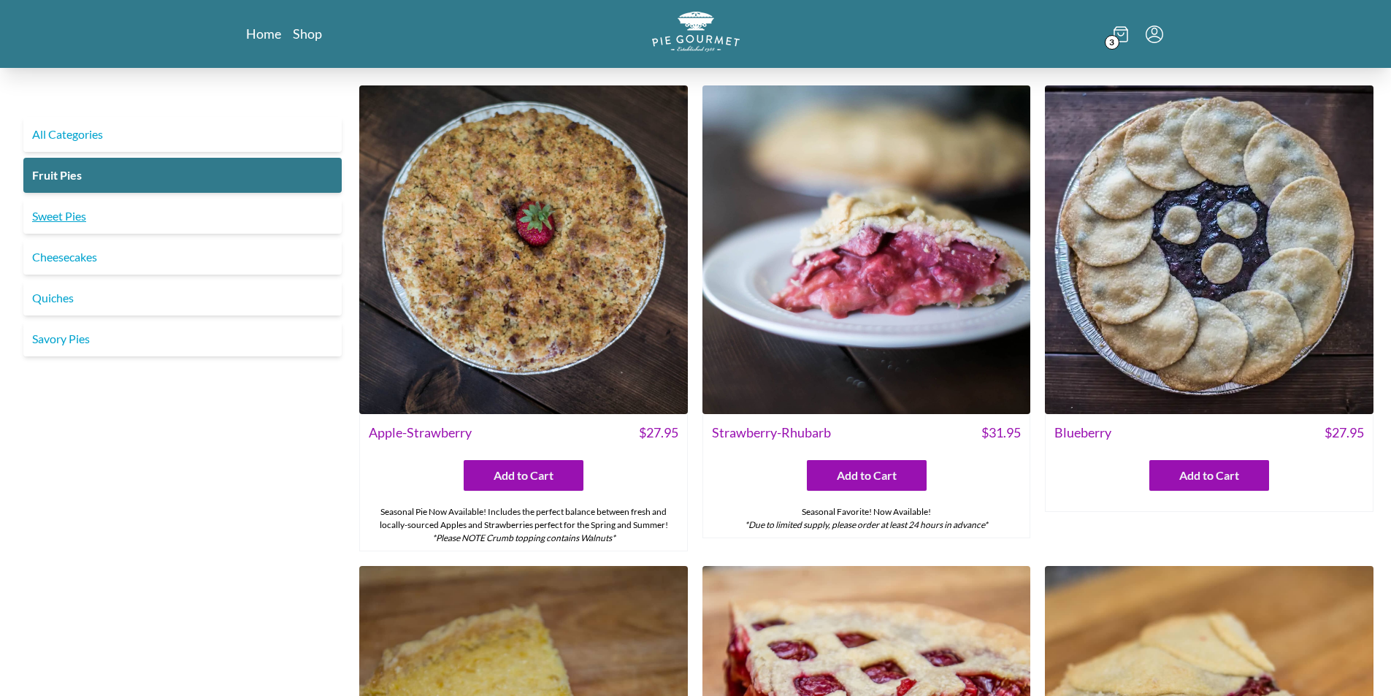
click at [64, 213] on link "Sweet Pies" at bounding box center [182, 216] width 318 height 35
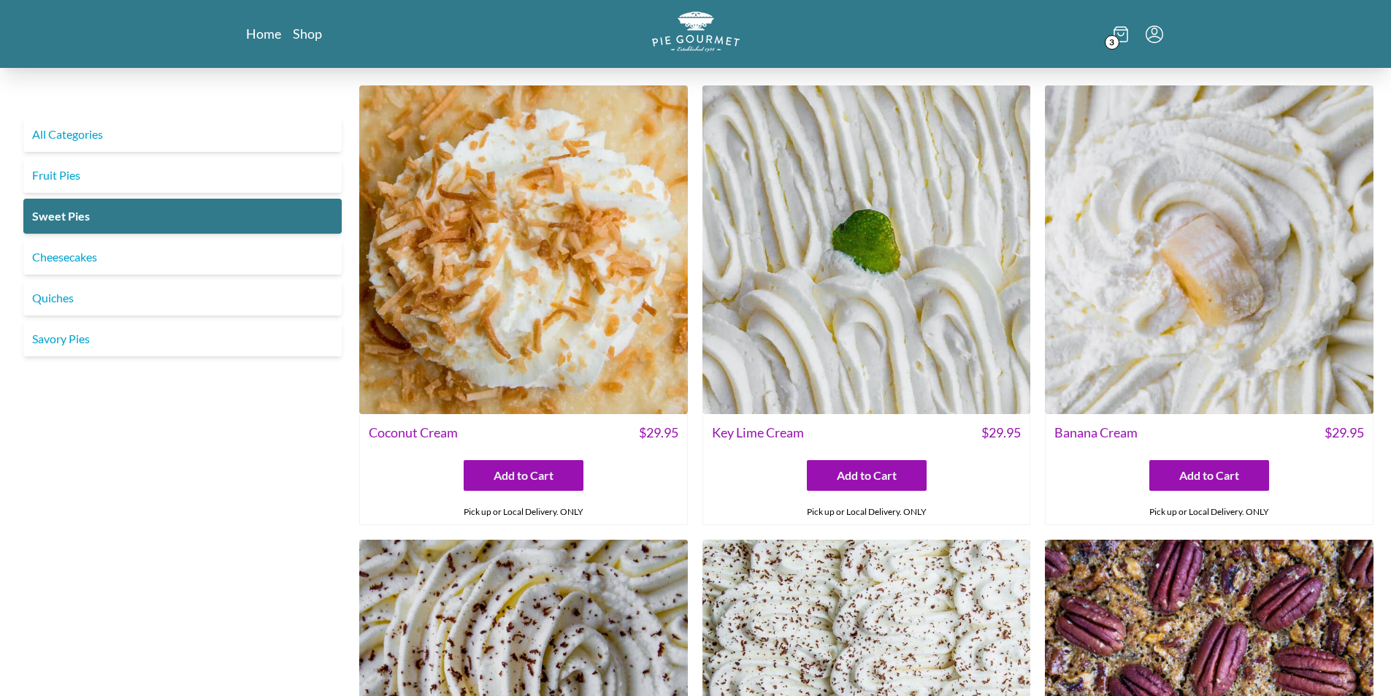
click at [1310, 310] on img at bounding box center [1209, 249] width 329 height 329
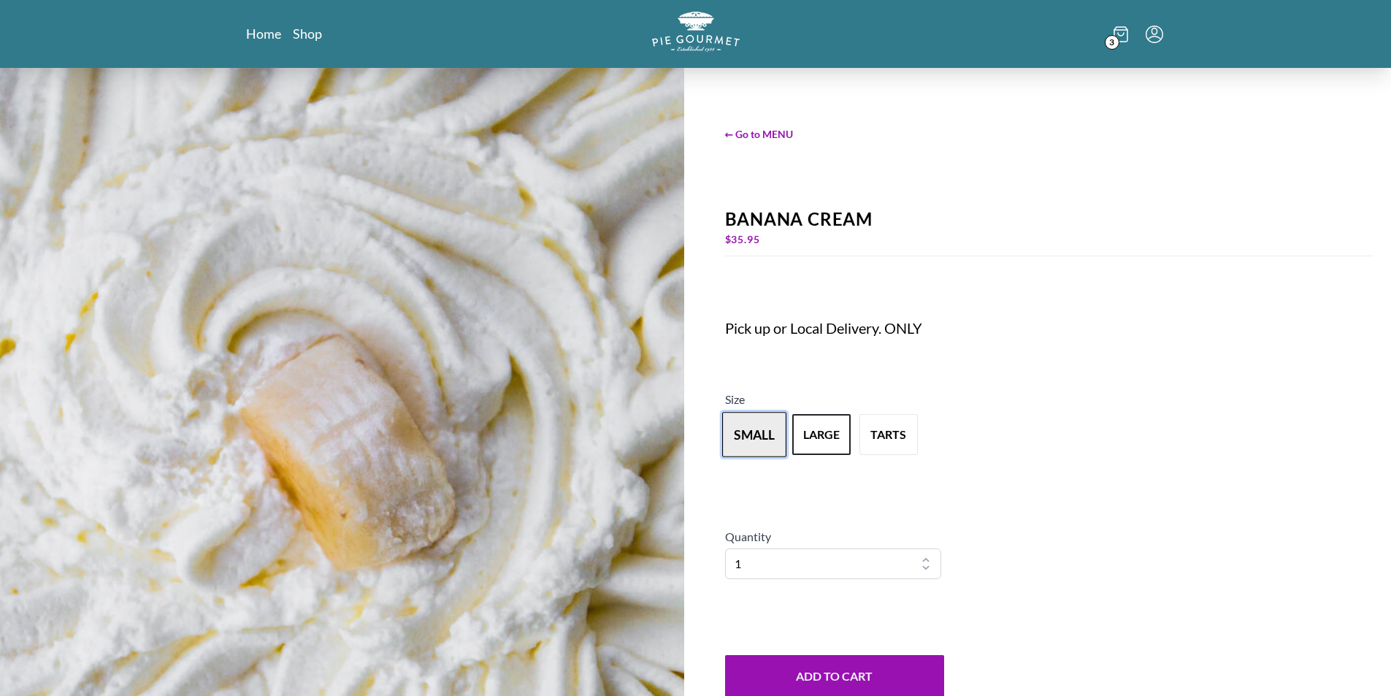
click at [757, 429] on button "small" at bounding box center [754, 434] width 64 height 45
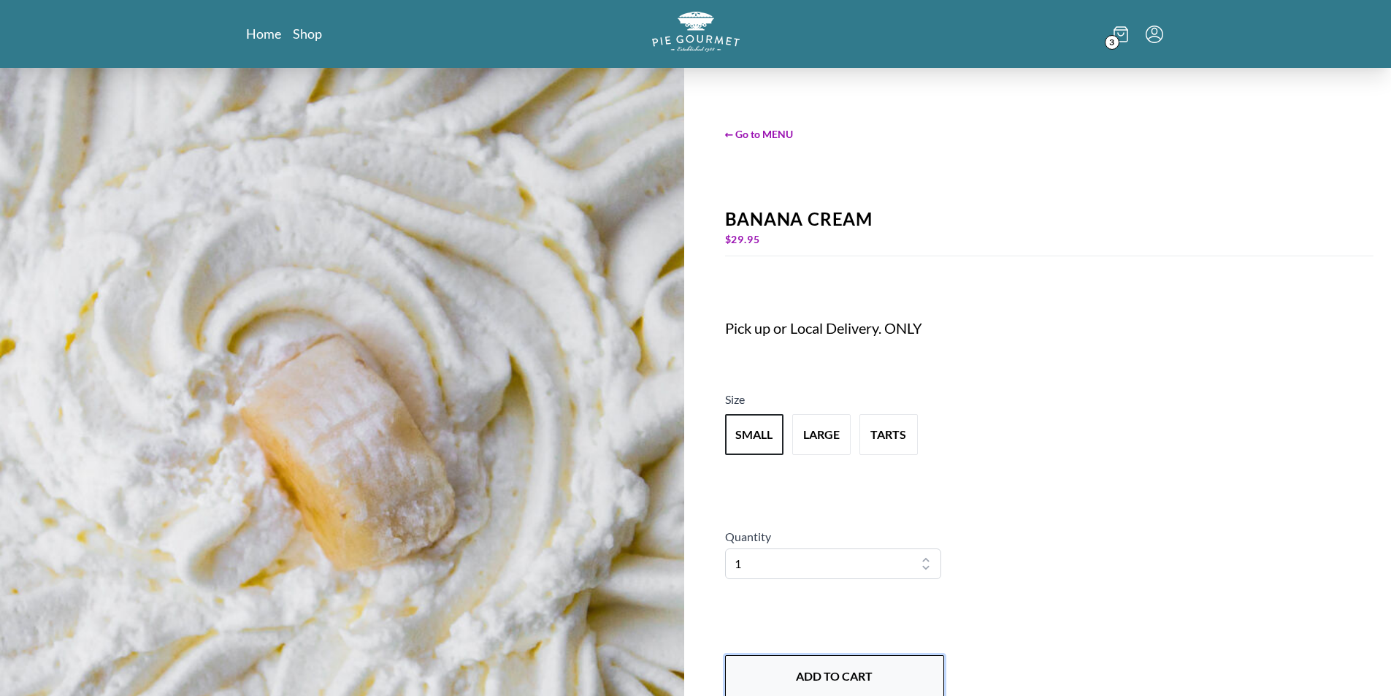
click at [813, 675] on button "Add to Cart" at bounding box center [834, 676] width 219 height 42
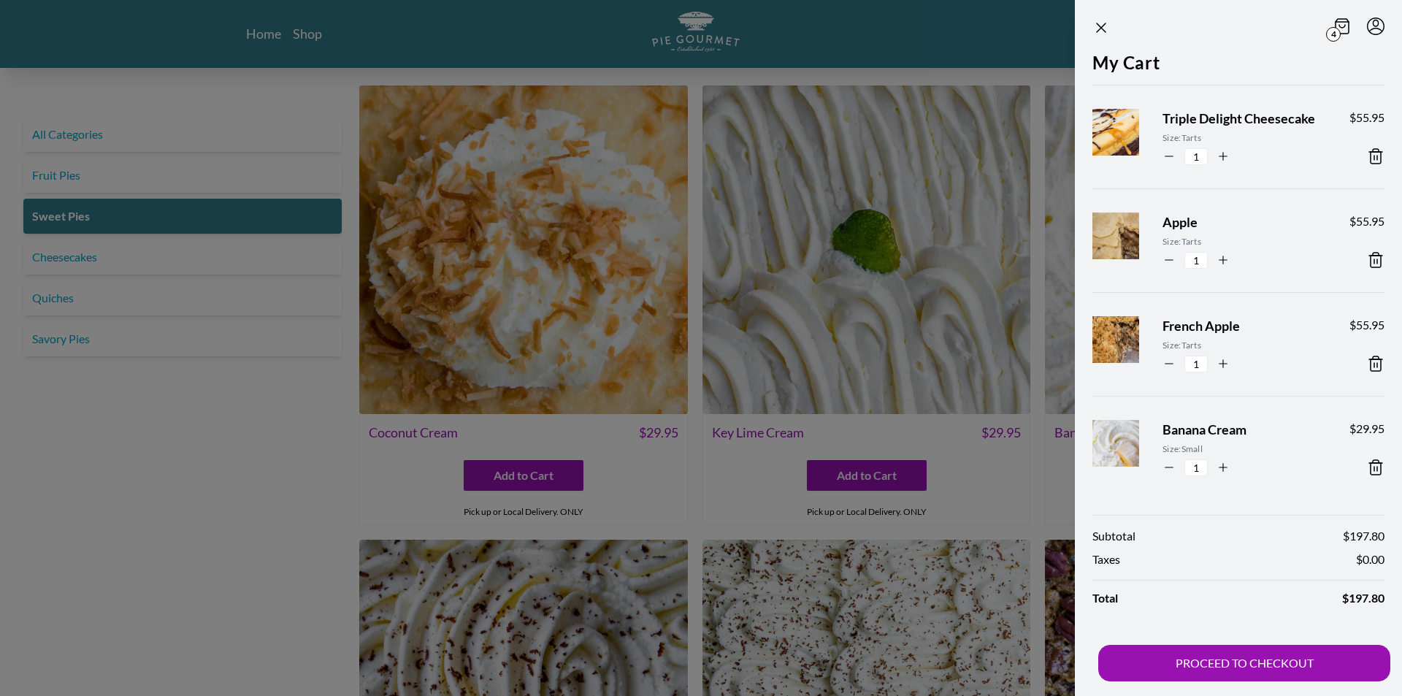
click at [212, 548] on div at bounding box center [701, 348] width 1402 height 696
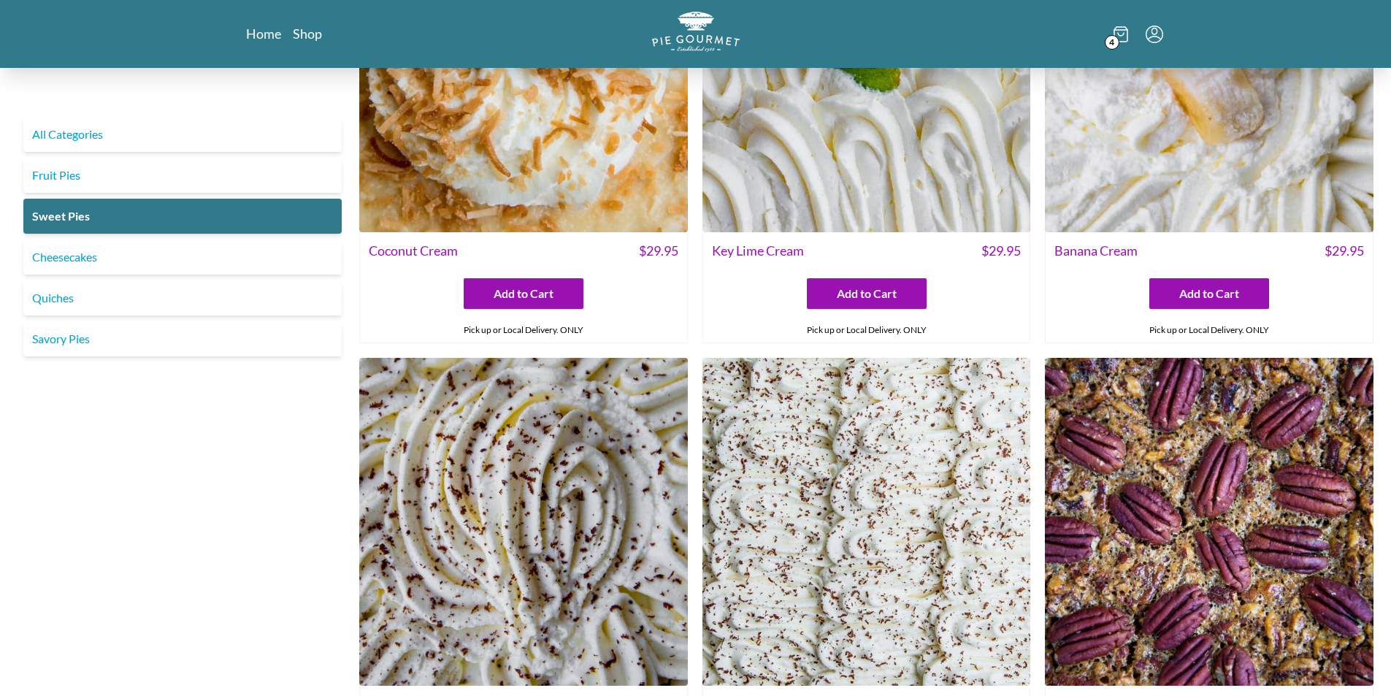
scroll to position [73, 0]
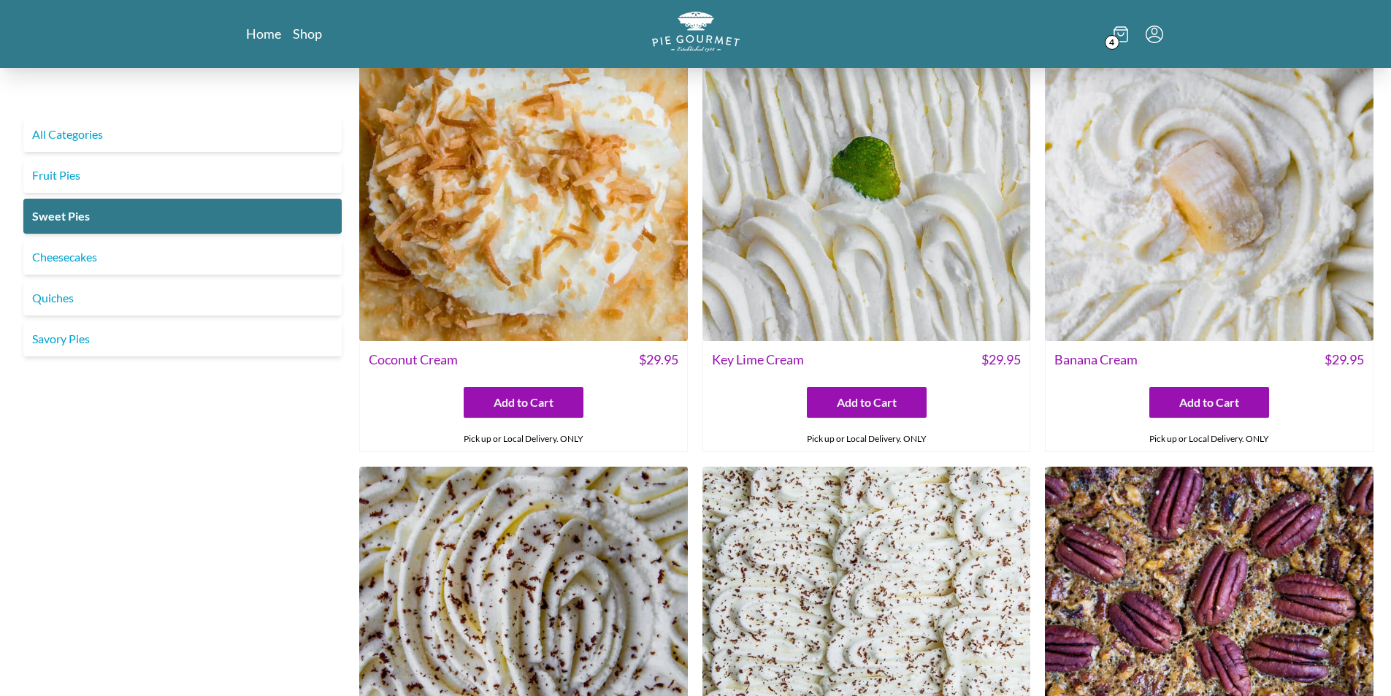
click at [839, 220] on img at bounding box center [866, 176] width 329 height 329
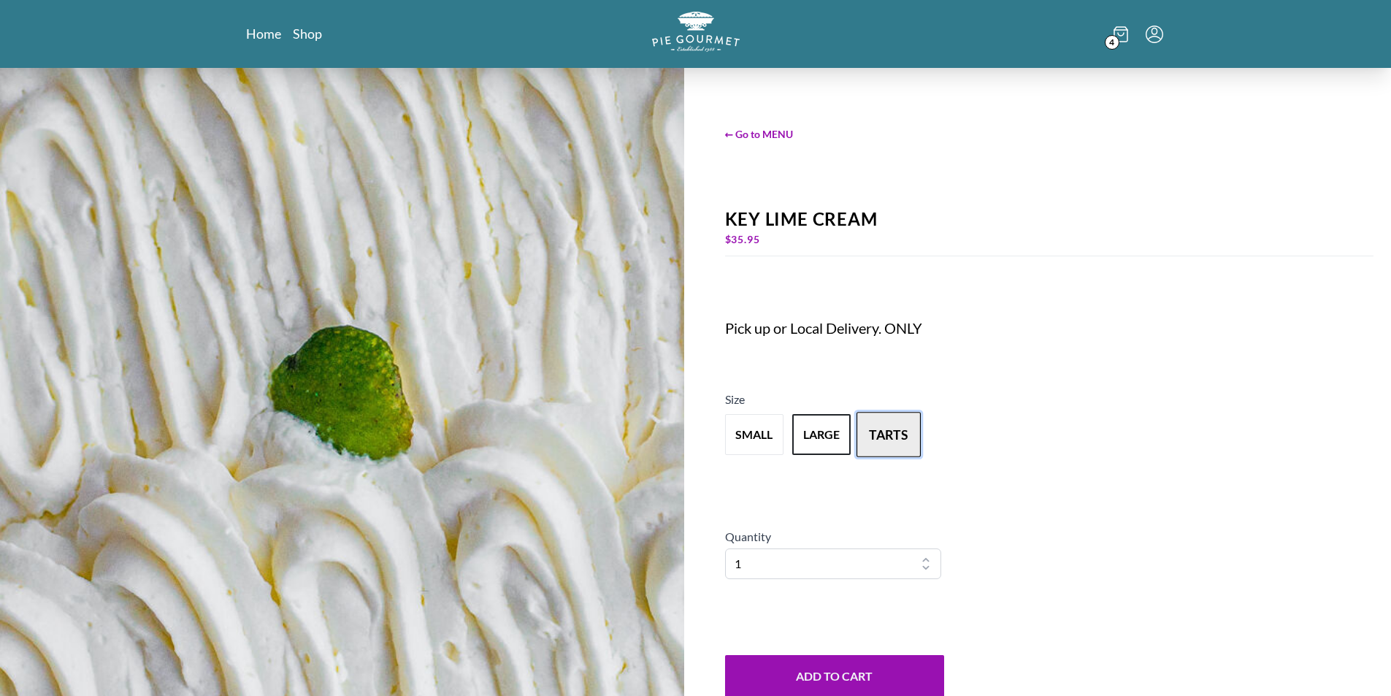
click at [884, 438] on button "tarts" at bounding box center [889, 434] width 64 height 45
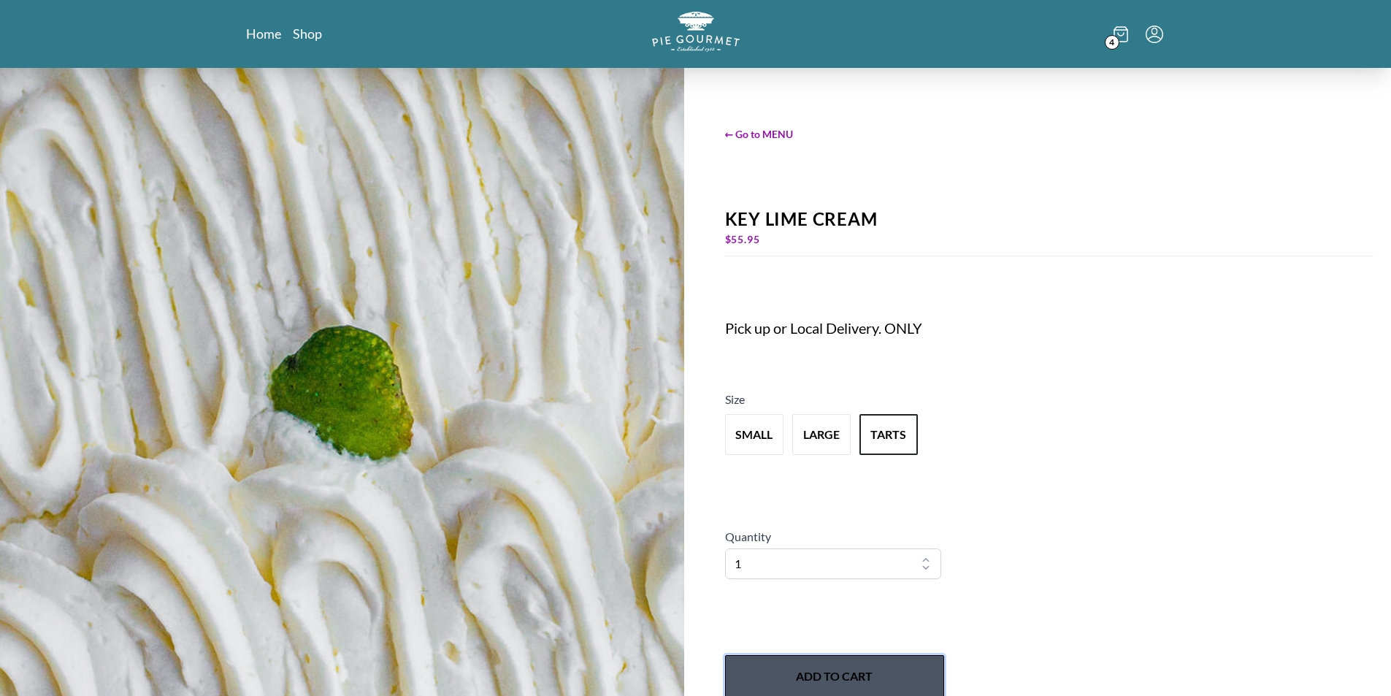
click at [816, 684] on button "Add to Cart" at bounding box center [834, 676] width 219 height 42
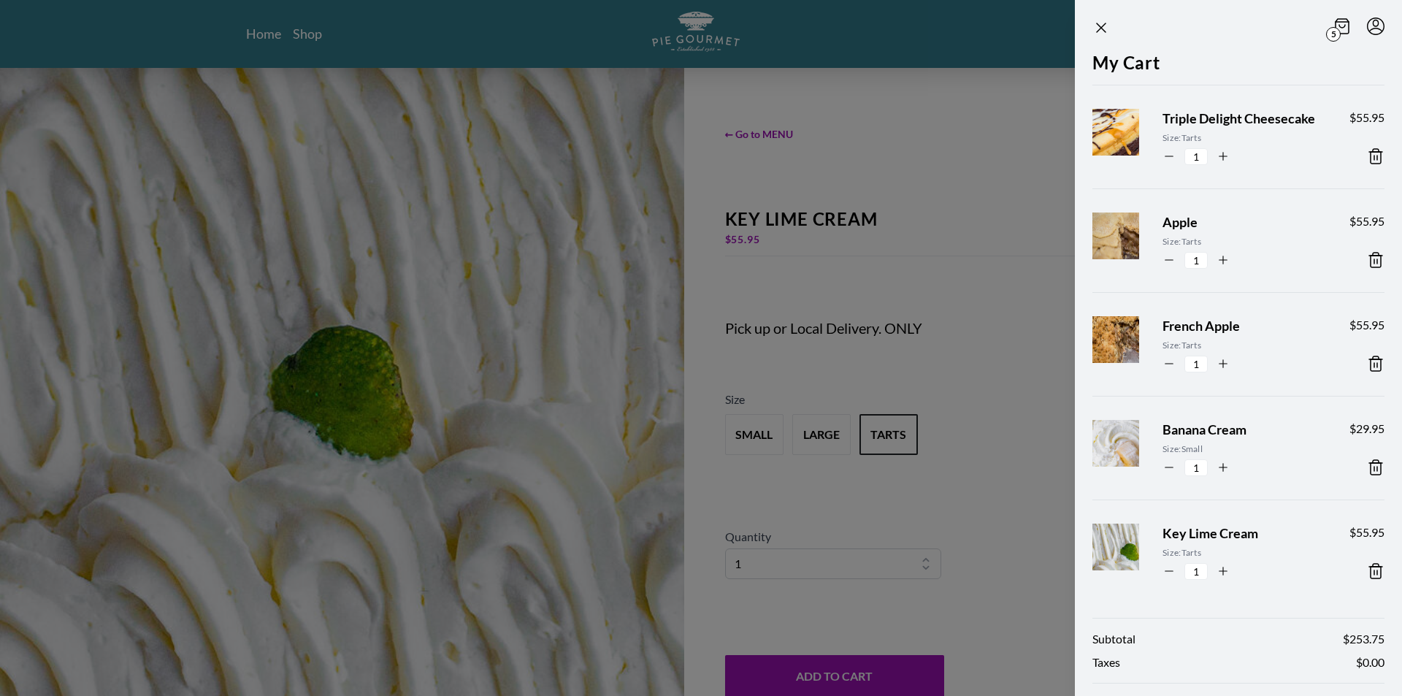
click at [1367, 269] on icon at bounding box center [1376, 260] width 18 height 18
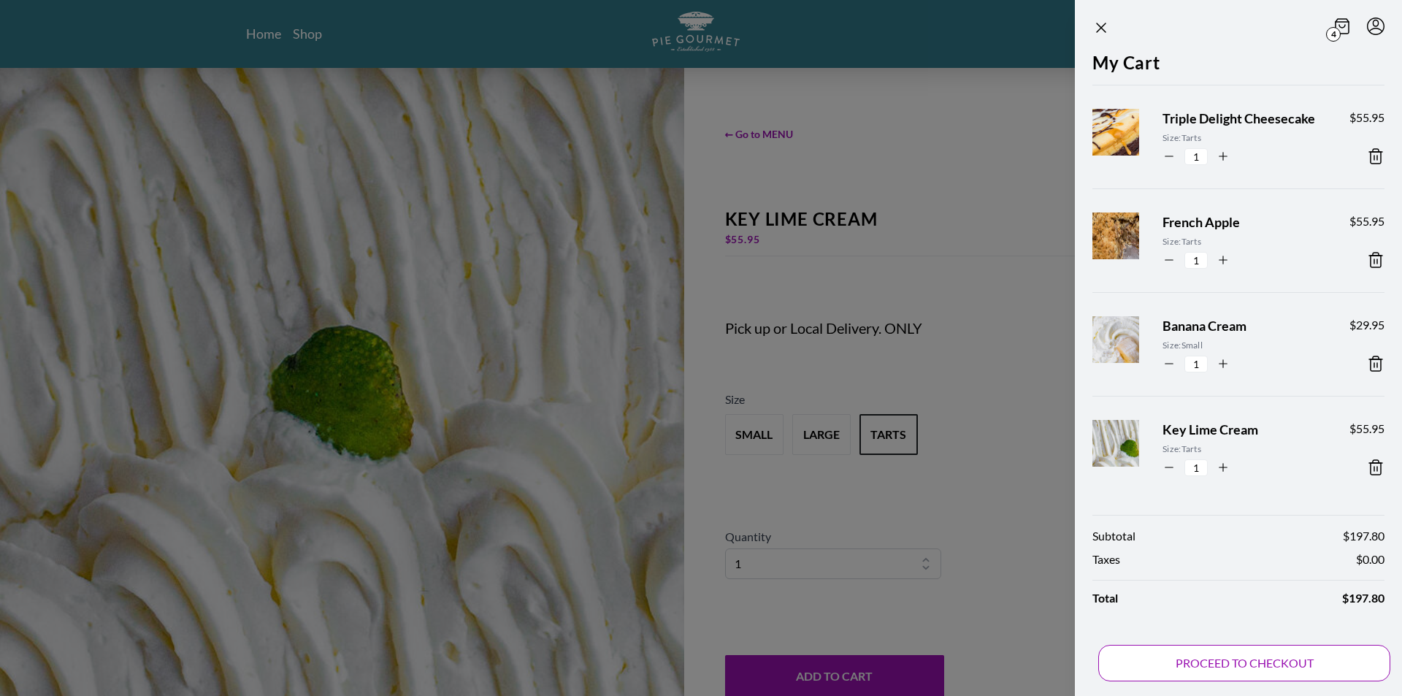
click at [1207, 674] on button "PROCEED TO CHECKOUT" at bounding box center [1244, 663] width 292 height 37
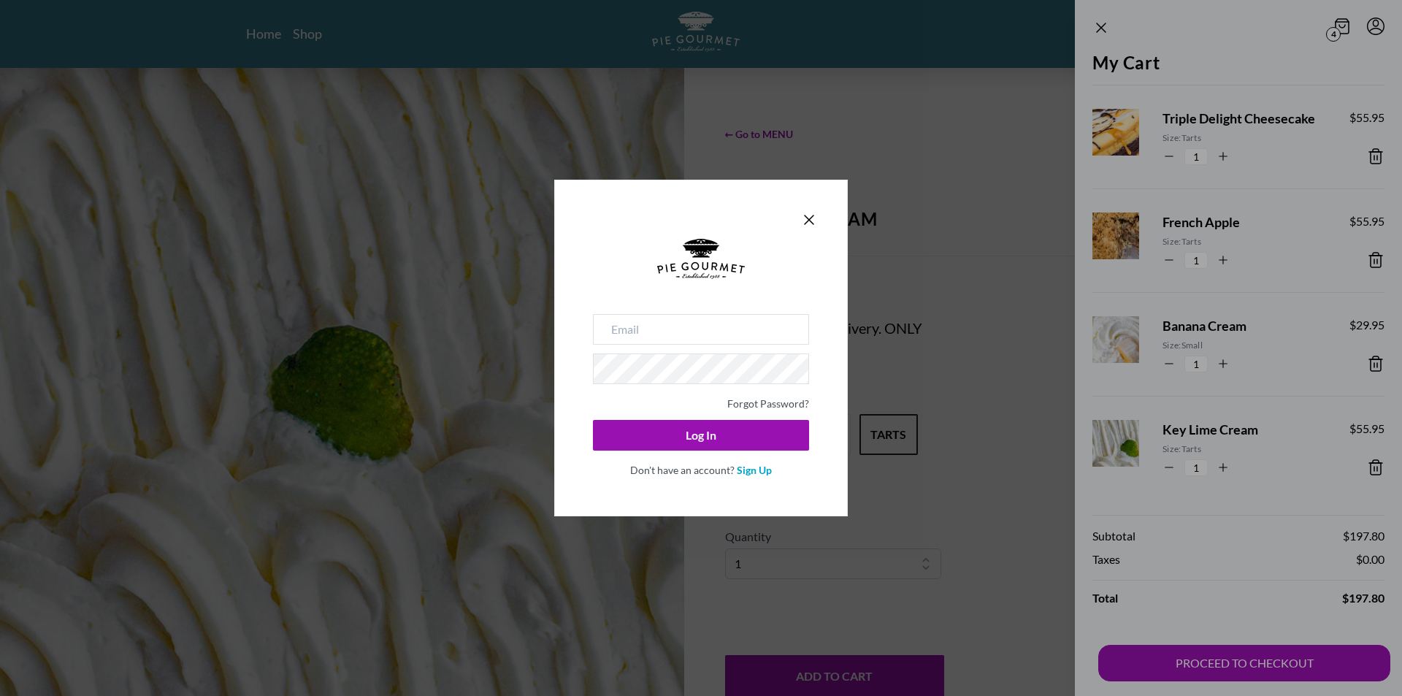
drag, startPoint x: 808, startPoint y: 219, endPoint x: 853, endPoint y: 242, distance: 51.0
click at [809, 220] on icon "Close panel" at bounding box center [809, 219] width 9 height 9
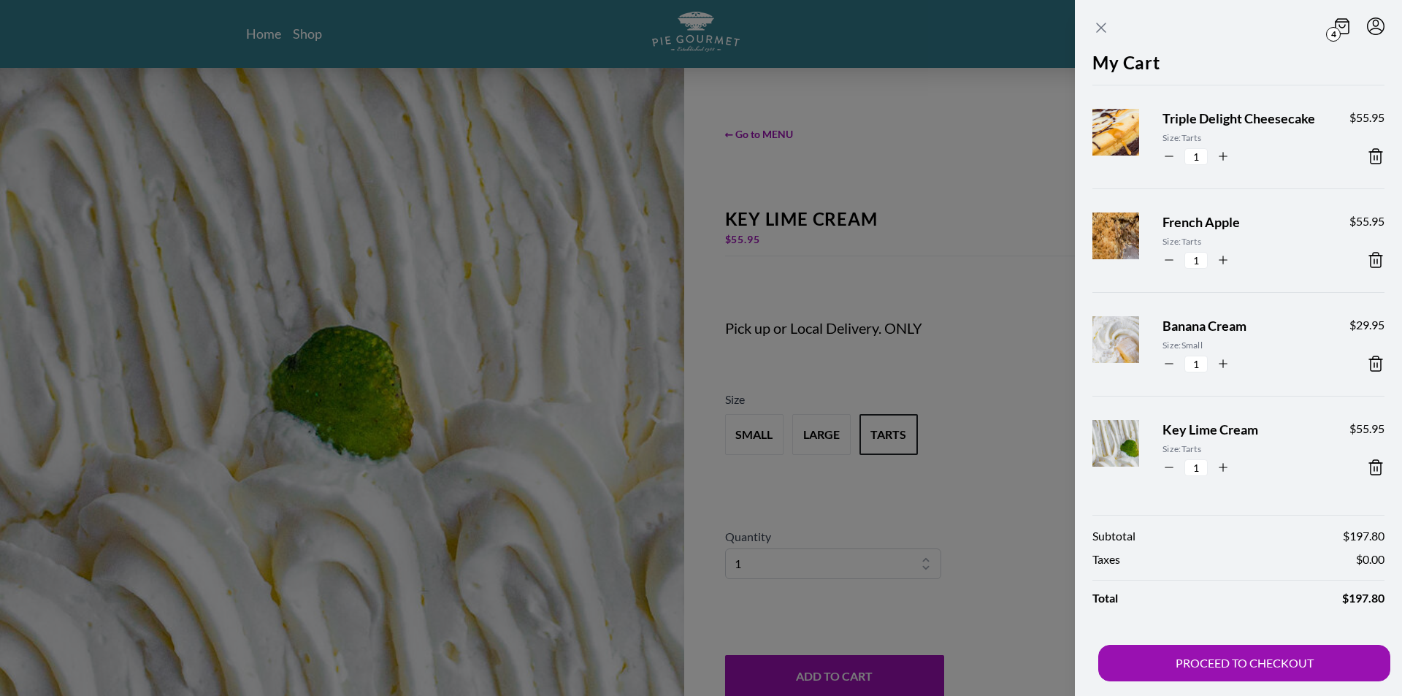
click at [1100, 28] on icon "Close panel" at bounding box center [1101, 27] width 9 height 9
